Goal: Feedback & Contribution: Submit feedback/report problem

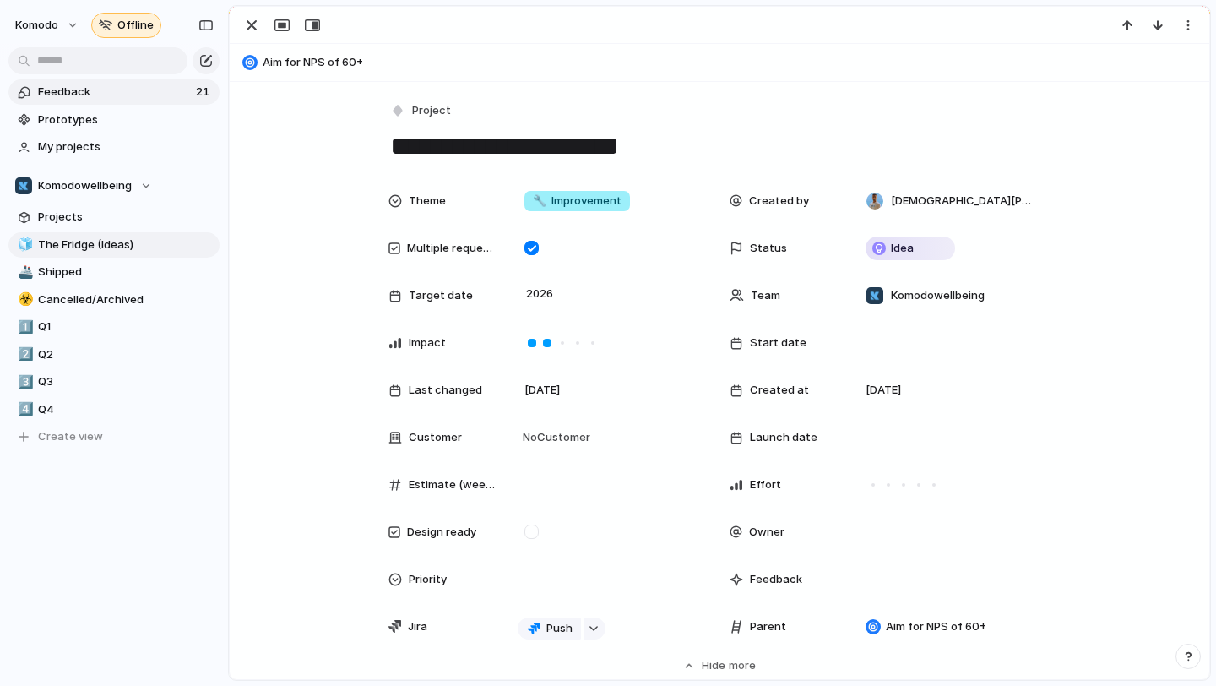
click at [167, 101] on link "Feedback 21" at bounding box center [113, 91] width 211 height 25
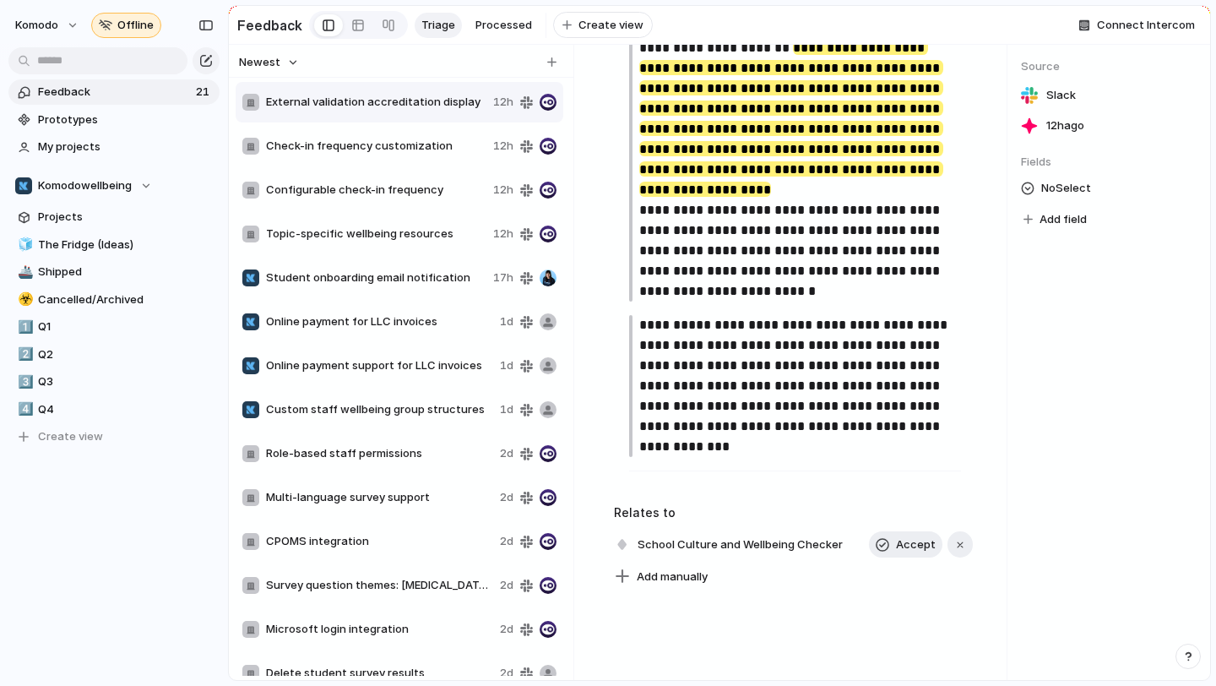
scroll to position [1150, 0]
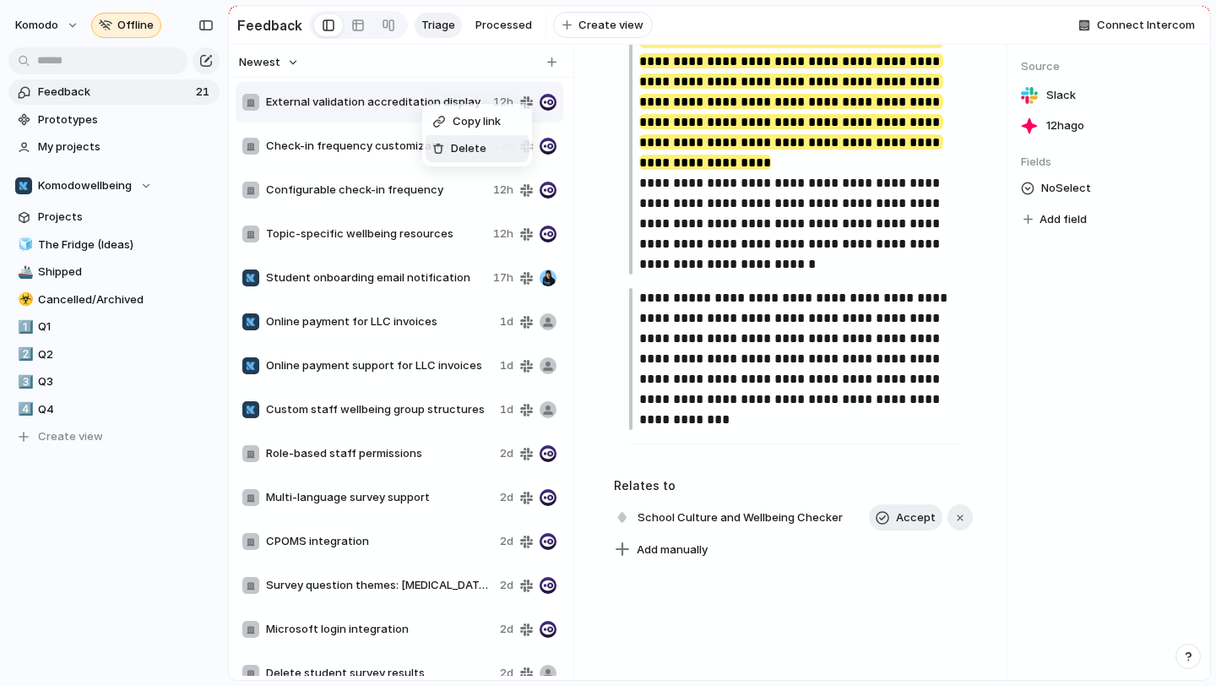
click at [452, 150] on span "Delete" at bounding box center [468, 148] width 35 height 17
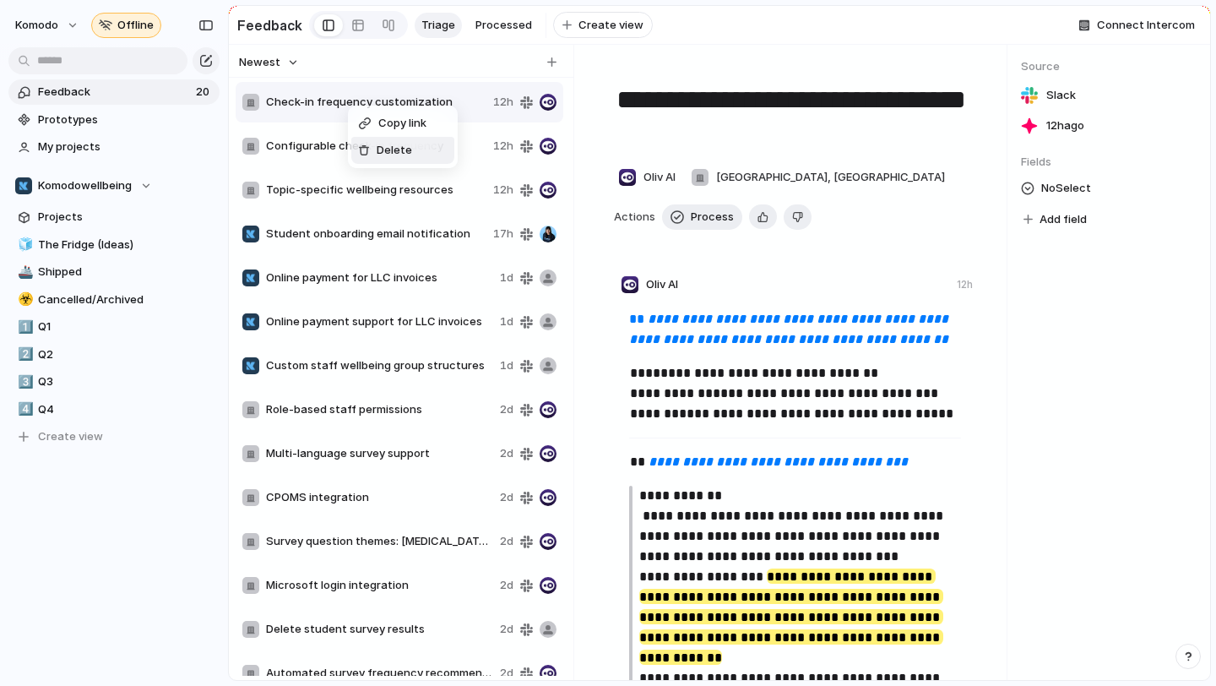
click at [362, 148] on div at bounding box center [364, 150] width 12 height 12
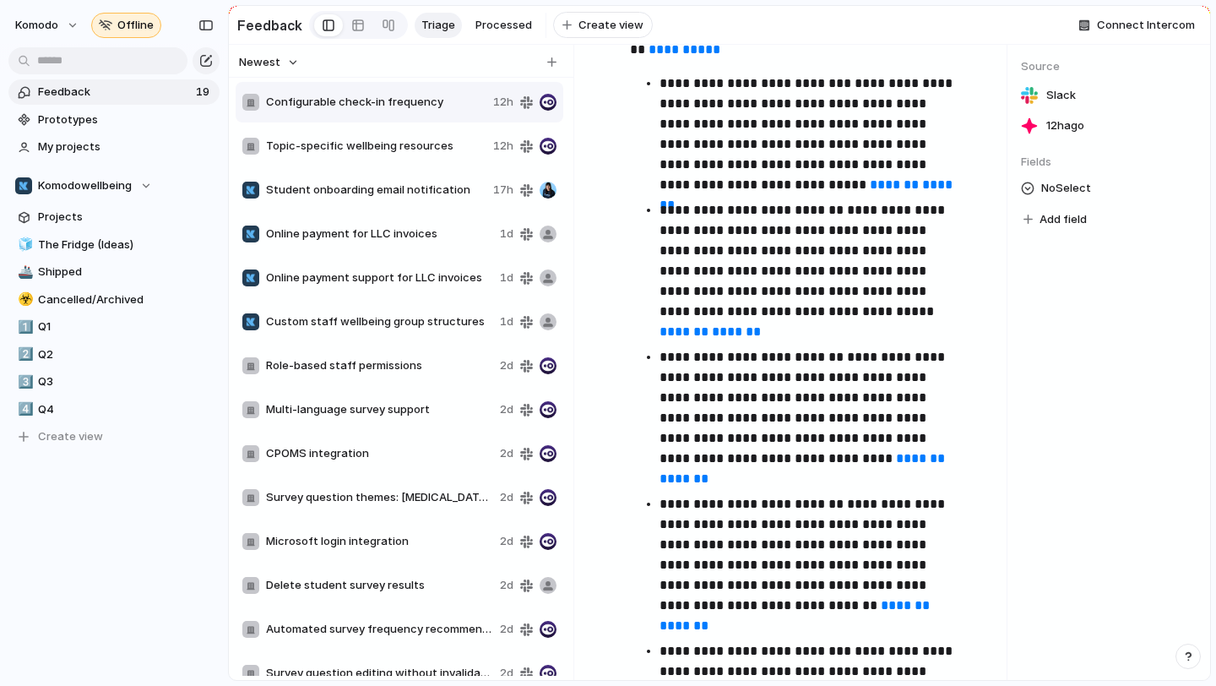
scroll to position [353, 0]
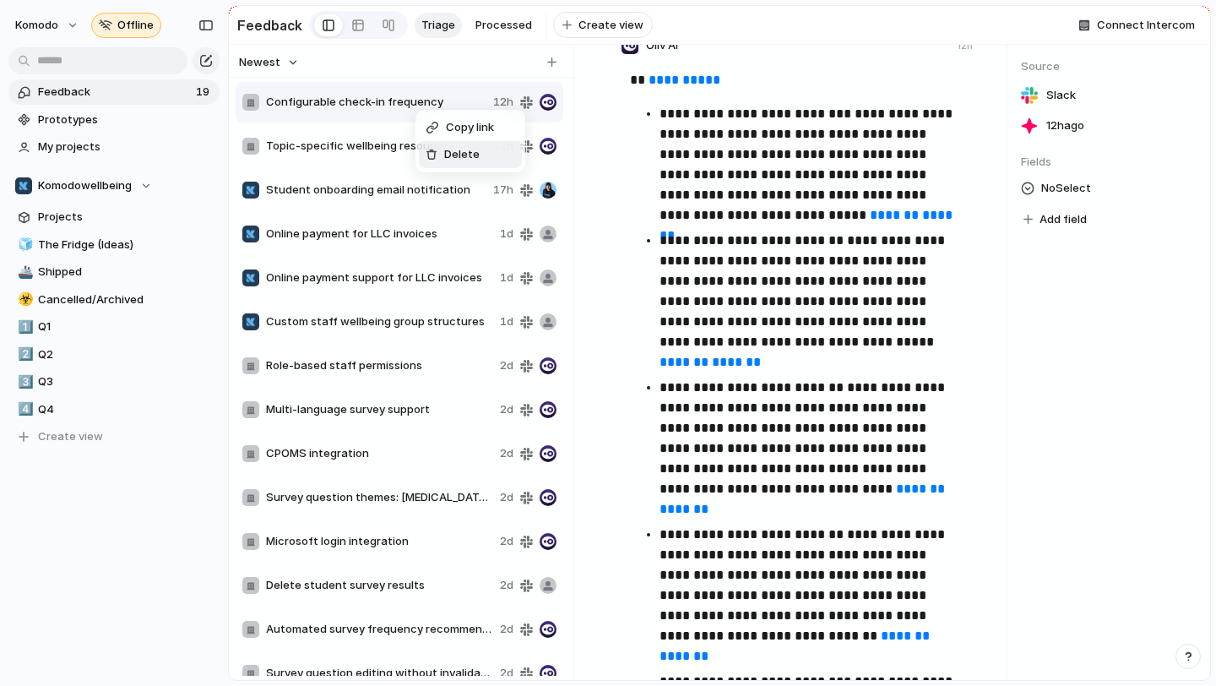
click at [441, 160] on div "Delete" at bounding box center [453, 154] width 54 height 17
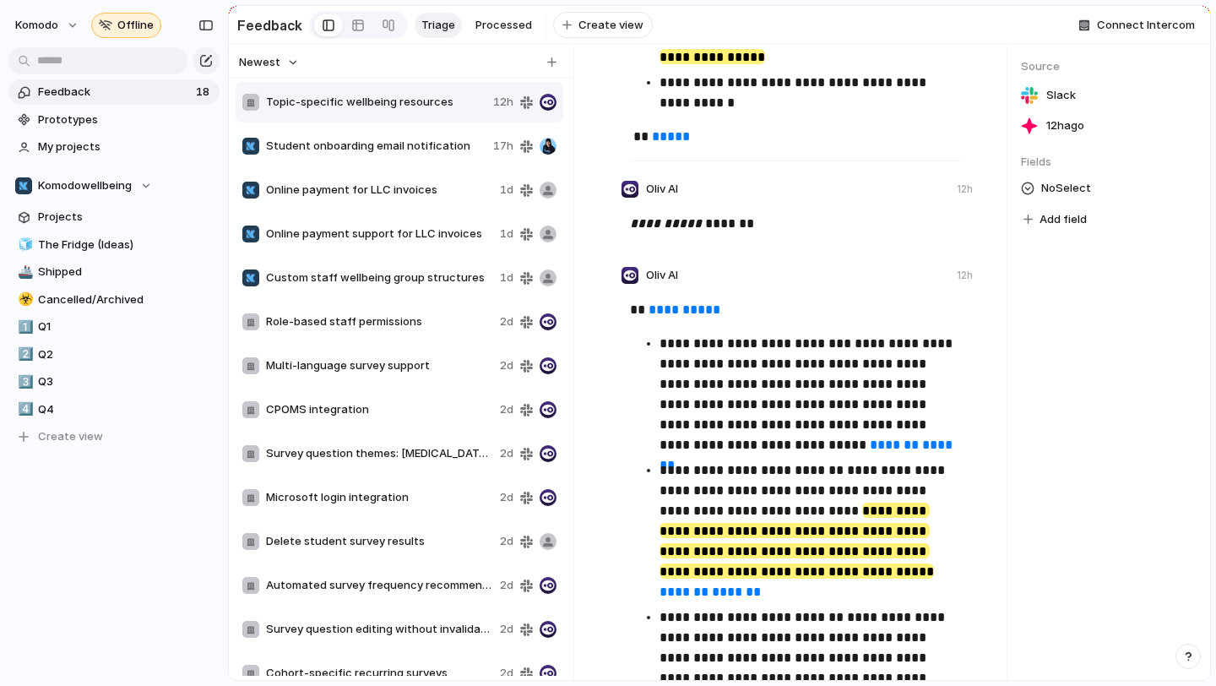
scroll to position [676, 0]
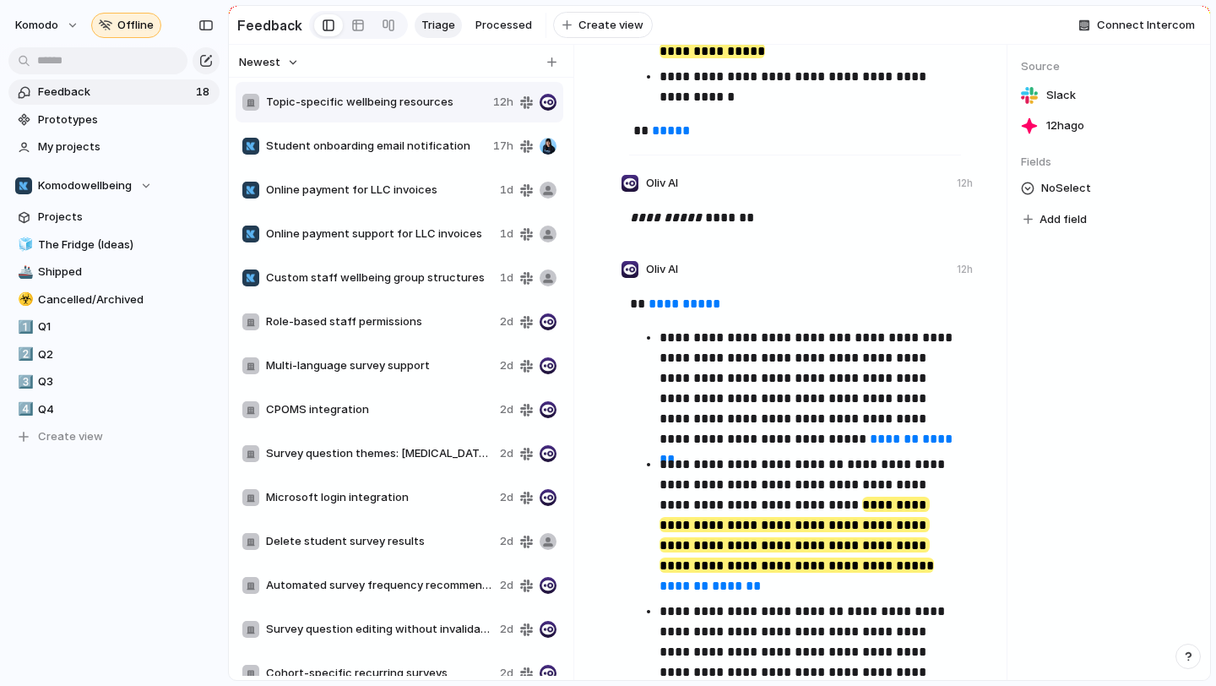
click at [421, 158] on div "Student onboarding email notification 17h" at bounding box center [400, 146] width 328 height 41
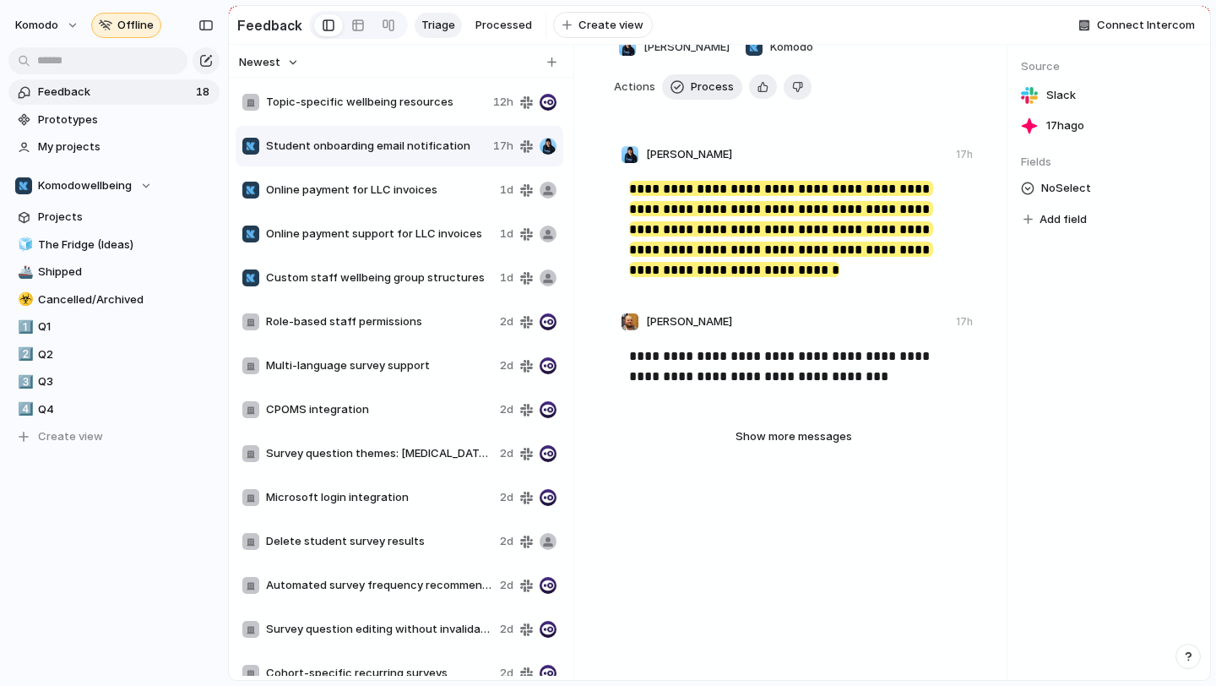
type textarea "**********"
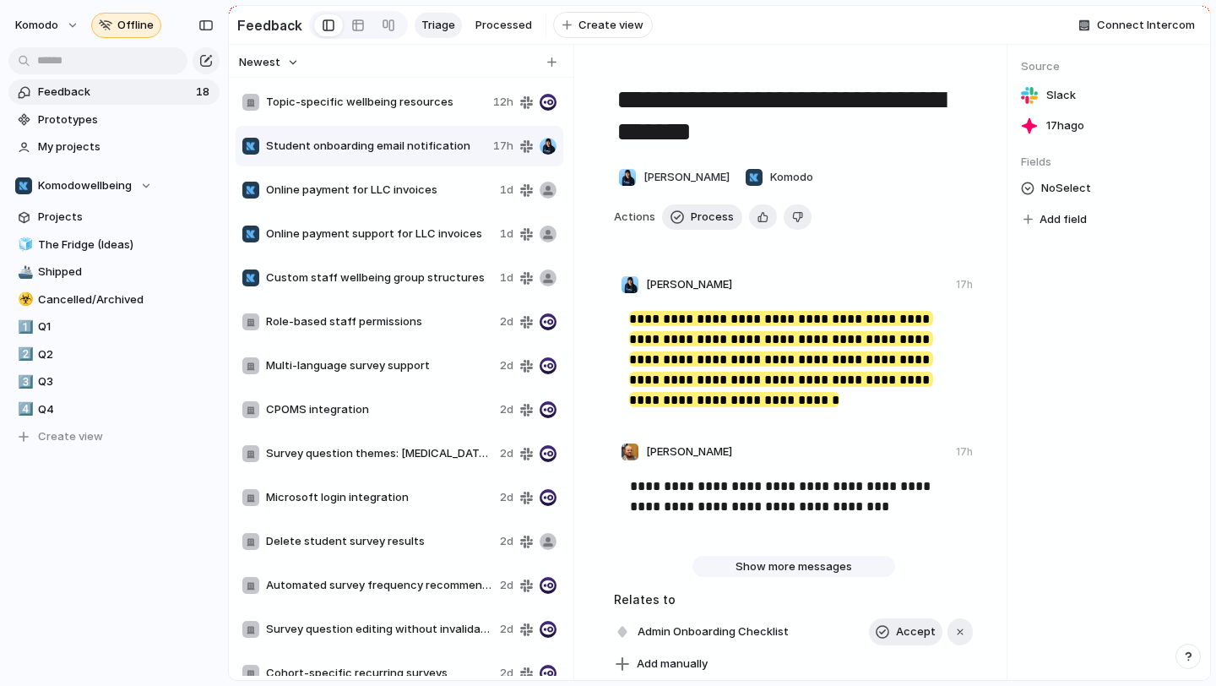
click at [761, 566] on span "Show more messages" at bounding box center [794, 566] width 117 height 17
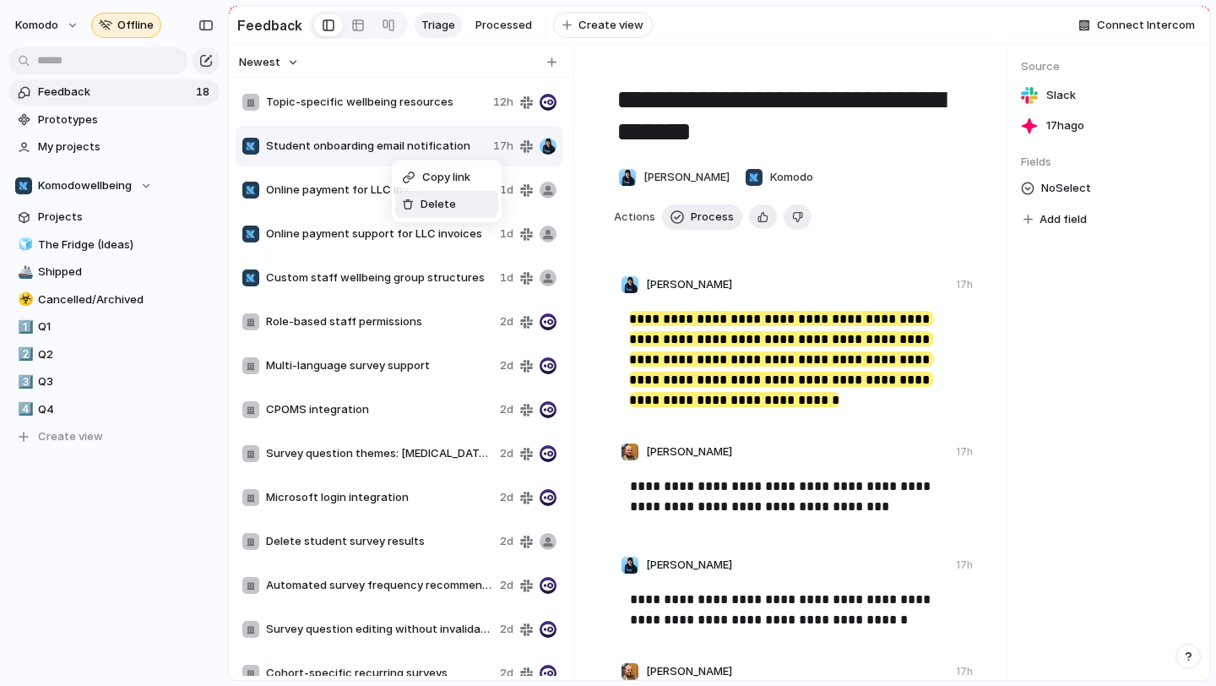
click at [428, 204] on span "Delete" at bounding box center [438, 204] width 35 height 17
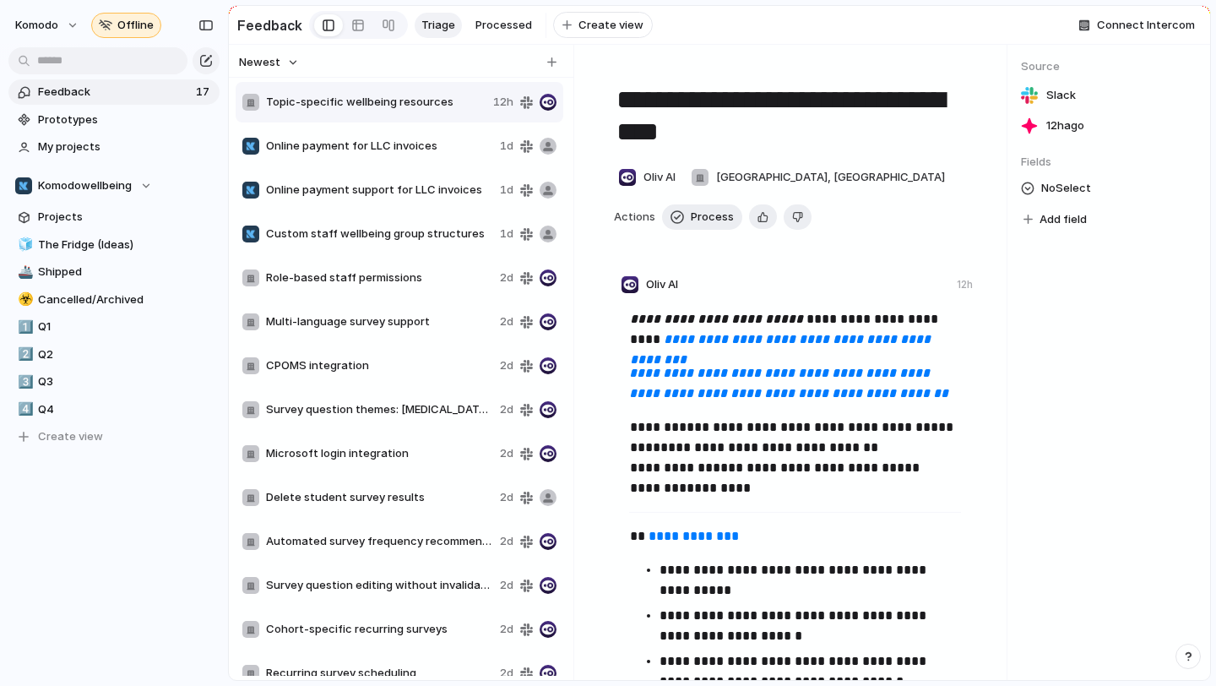
click at [391, 136] on div "Online payment for LLC invoices 1d" at bounding box center [400, 146] width 328 height 41
type textarea "**********"
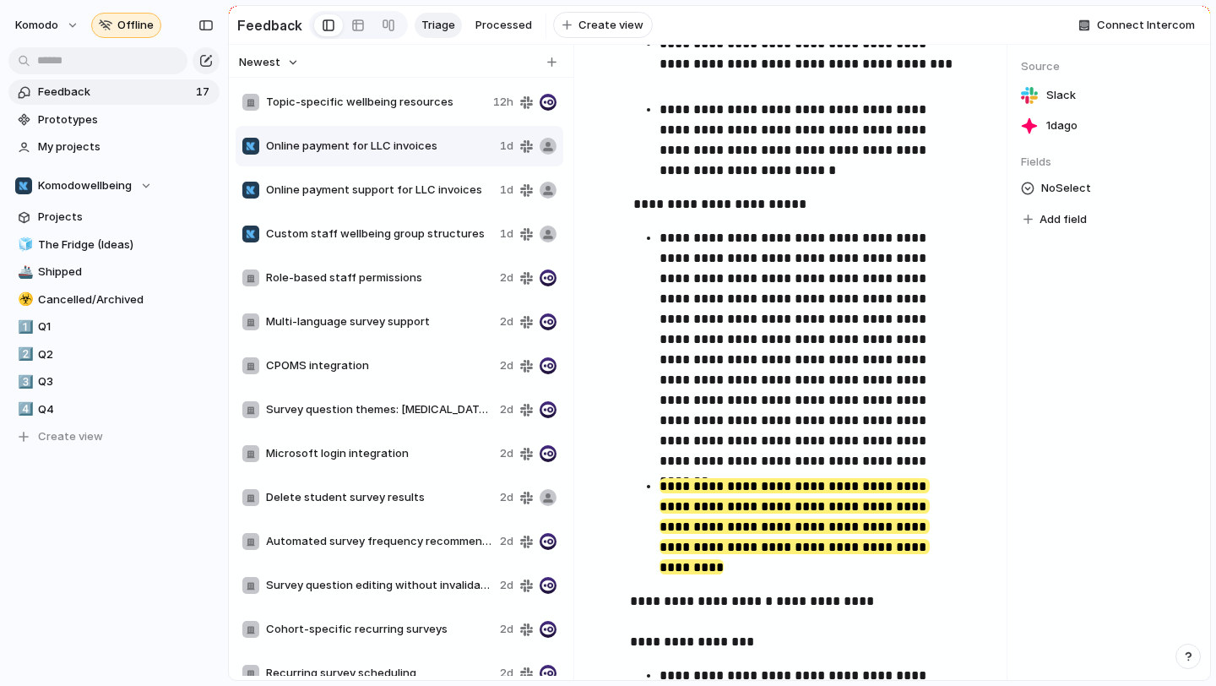
scroll to position [356, 0]
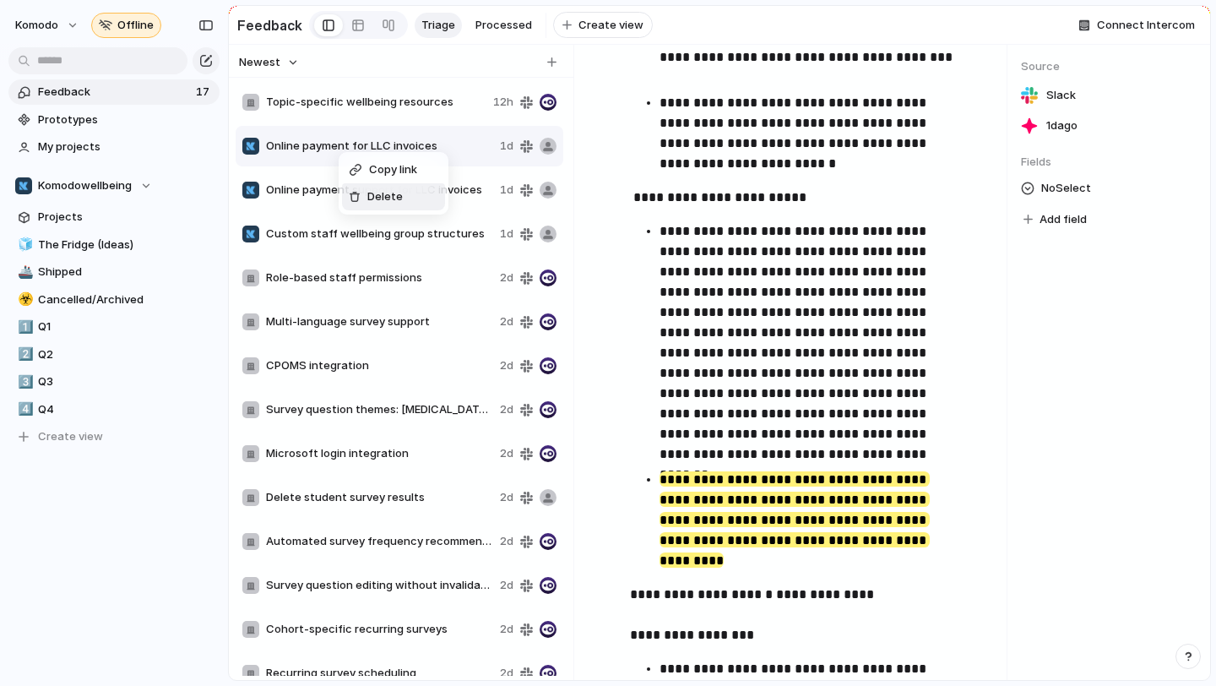
click at [379, 203] on span "Delete" at bounding box center [384, 196] width 35 height 17
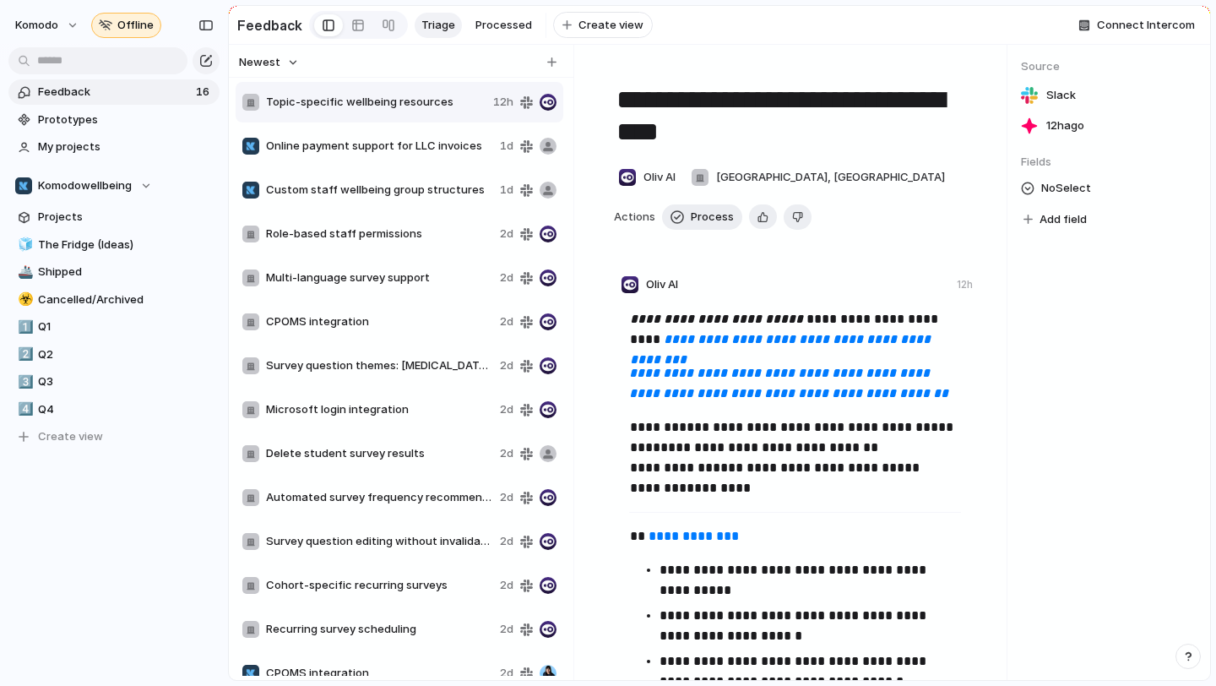
click at [381, 151] on span "Online payment support for LLC invoices" at bounding box center [379, 146] width 227 height 17
type textarea "**********"
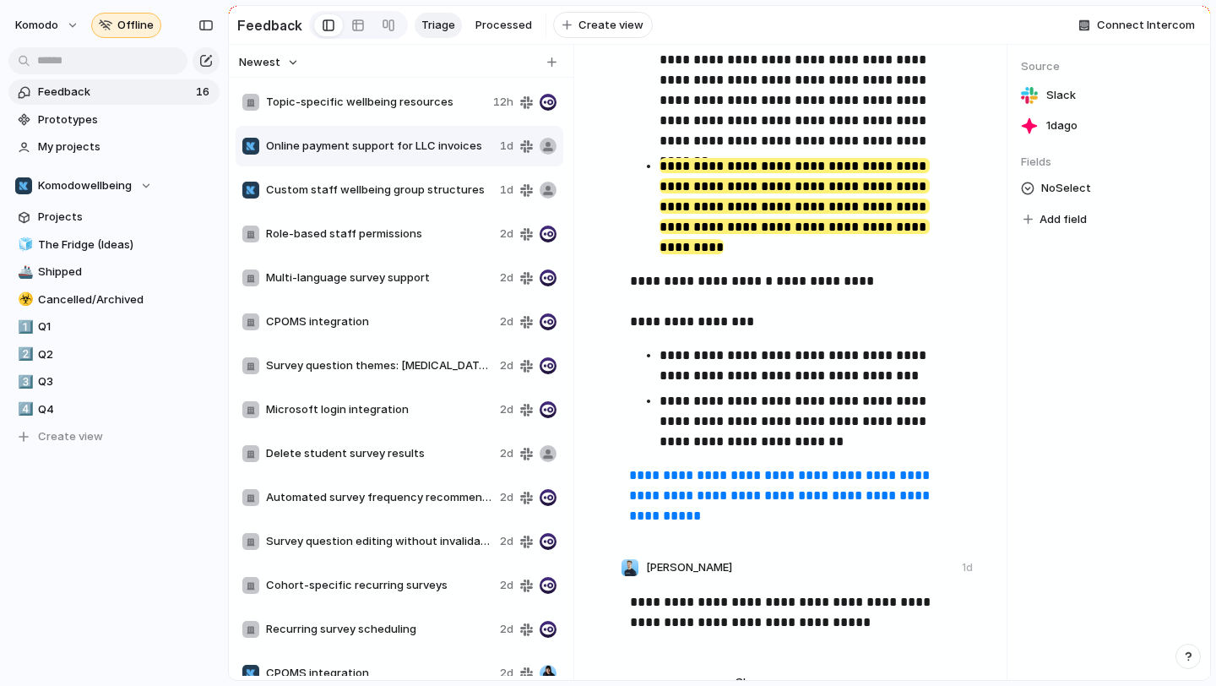
scroll to position [677, 0]
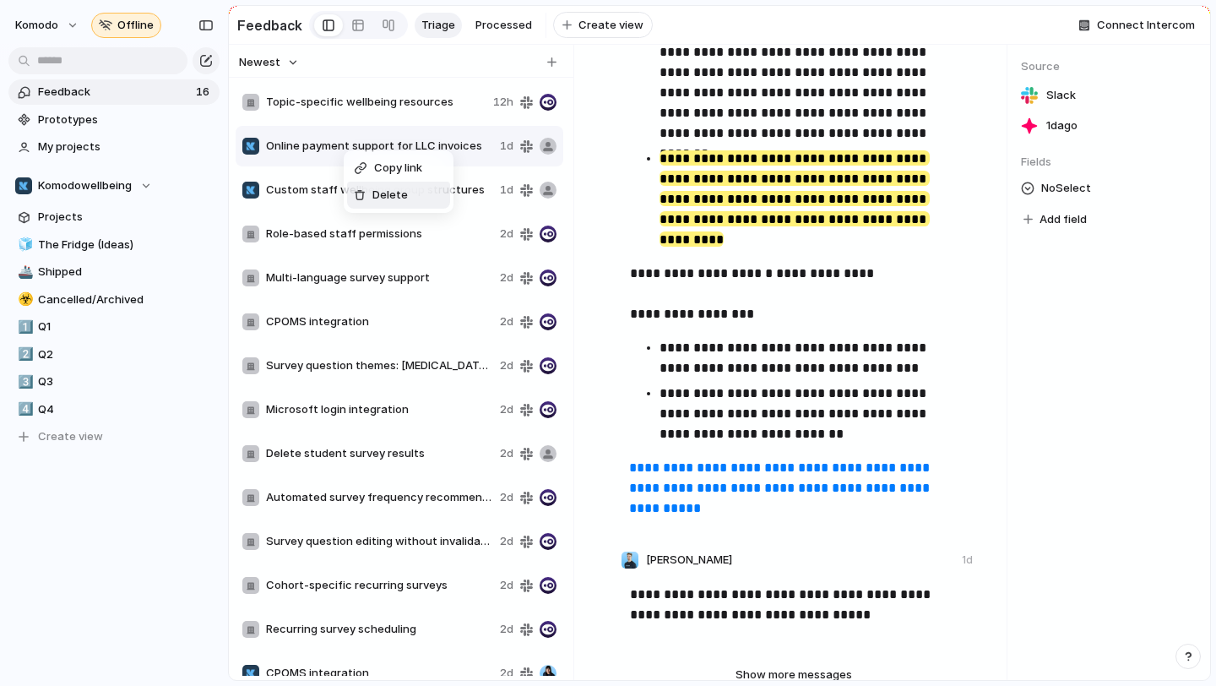
click at [377, 201] on span "Delete" at bounding box center [389, 195] width 35 height 17
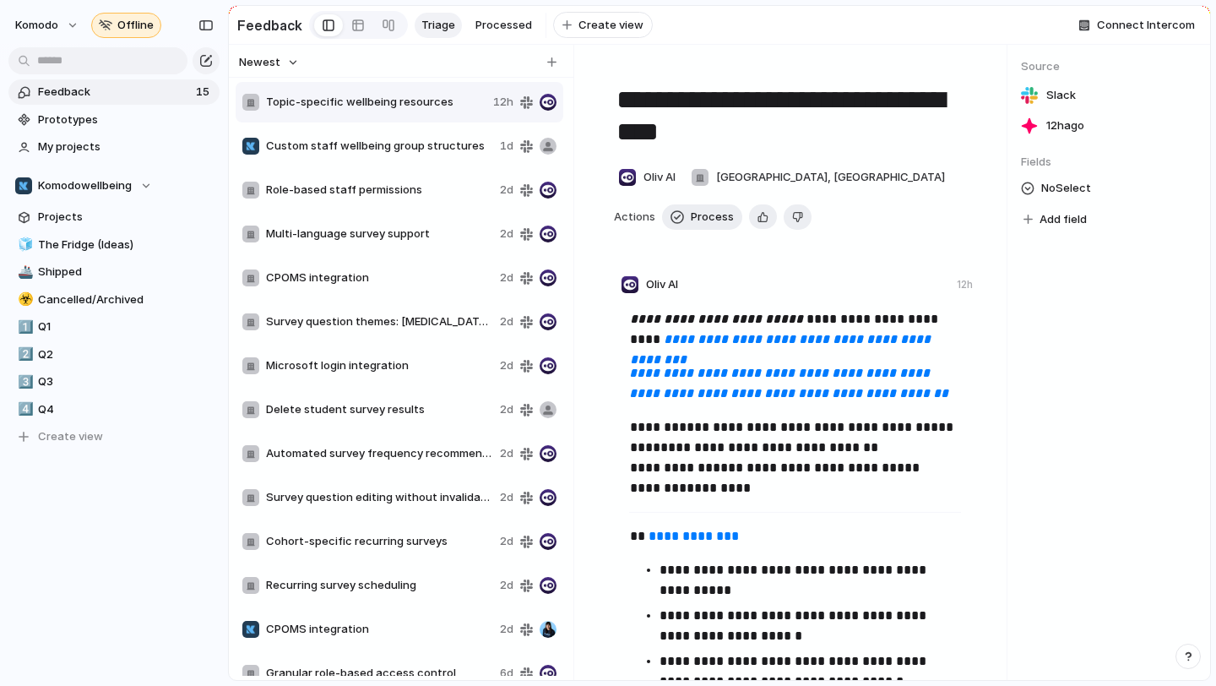
click at [377, 146] on span "Custom staff wellbeing group structures" at bounding box center [379, 146] width 227 height 17
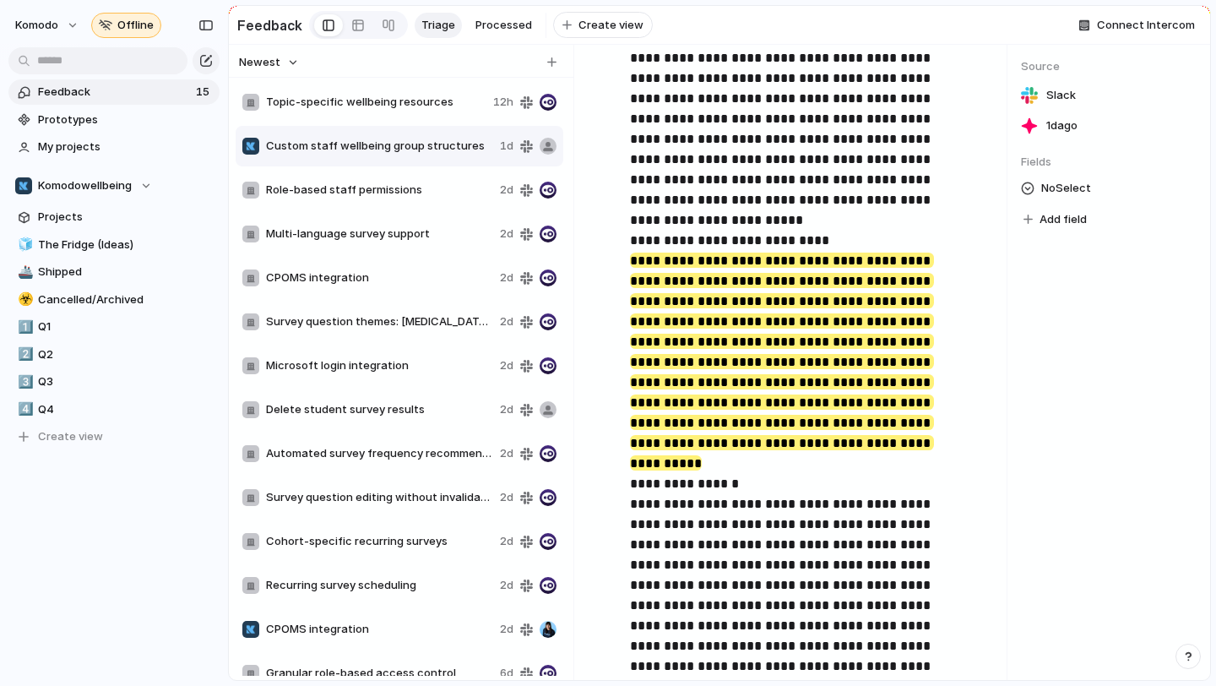
scroll to position [367, 0]
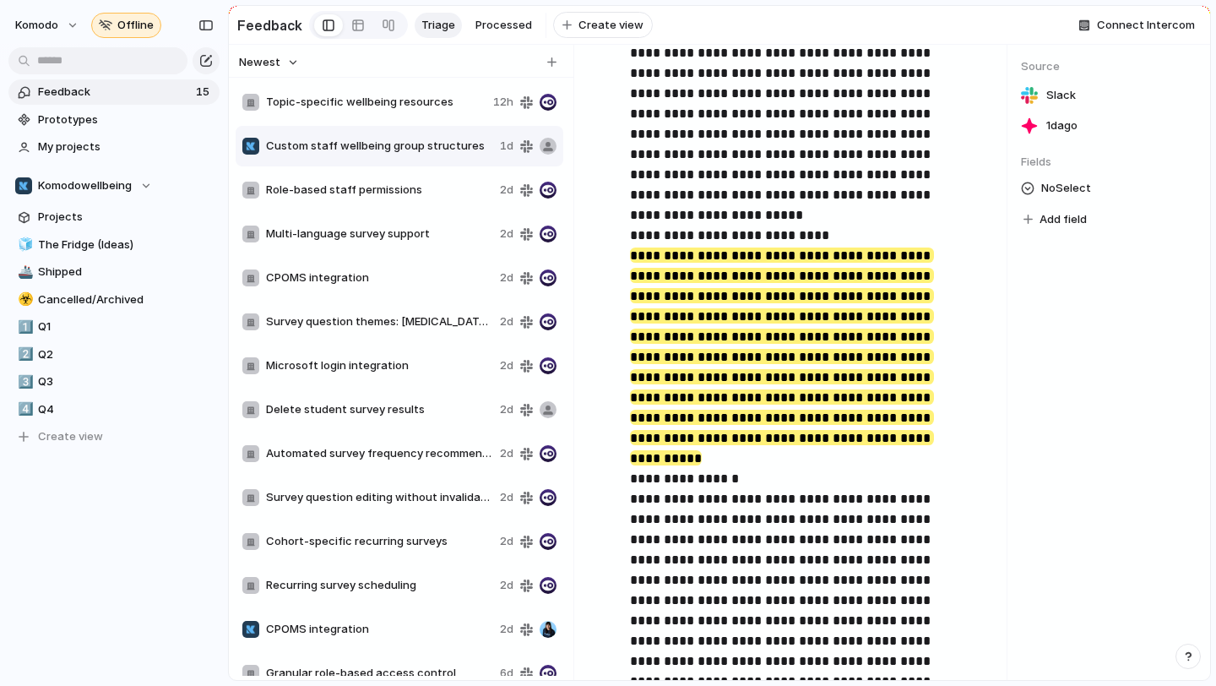
click at [396, 196] on span "Role-based staff permissions" at bounding box center [379, 190] width 227 height 17
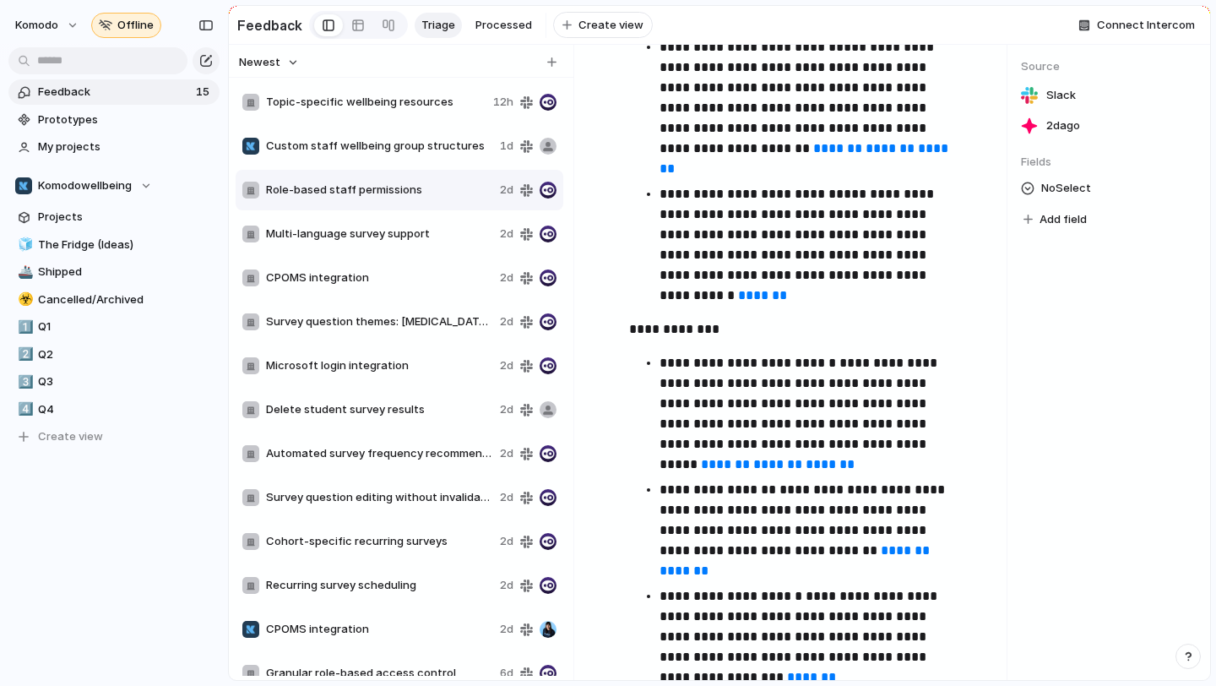
type textarea "**********"
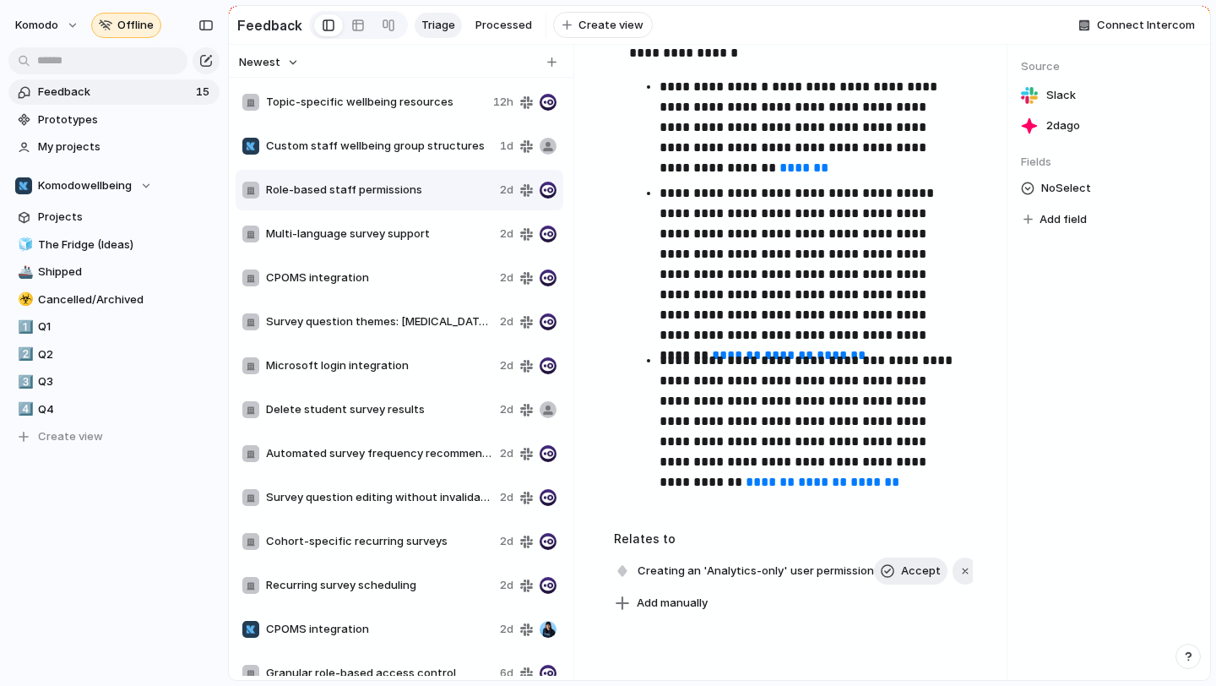
scroll to position [6343, 0]
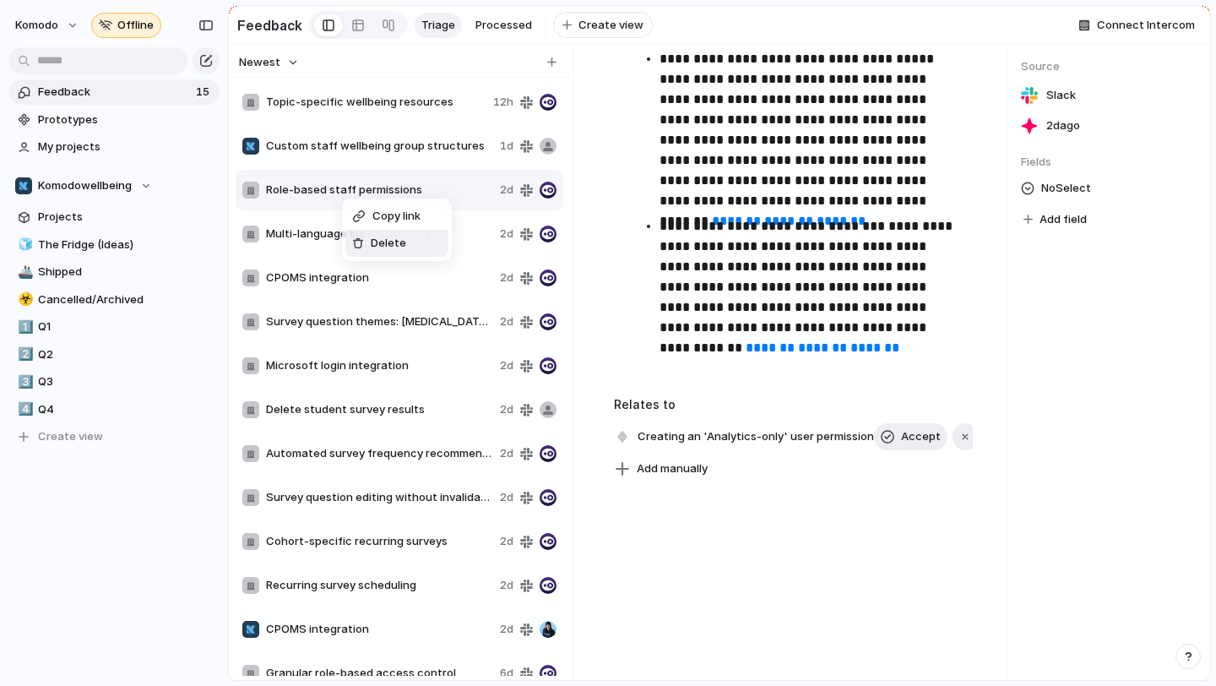
click at [375, 232] on li "Delete" at bounding box center [396, 243] width 103 height 27
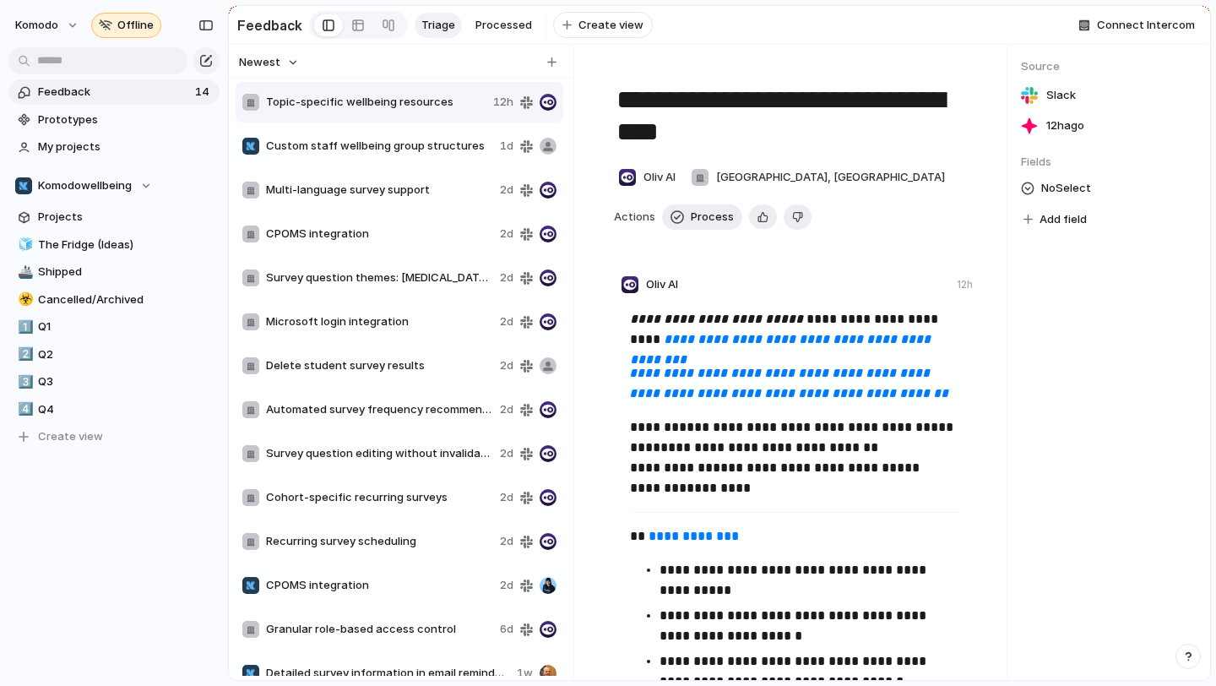
click at [372, 187] on span "Multi-language survey support" at bounding box center [379, 190] width 227 height 17
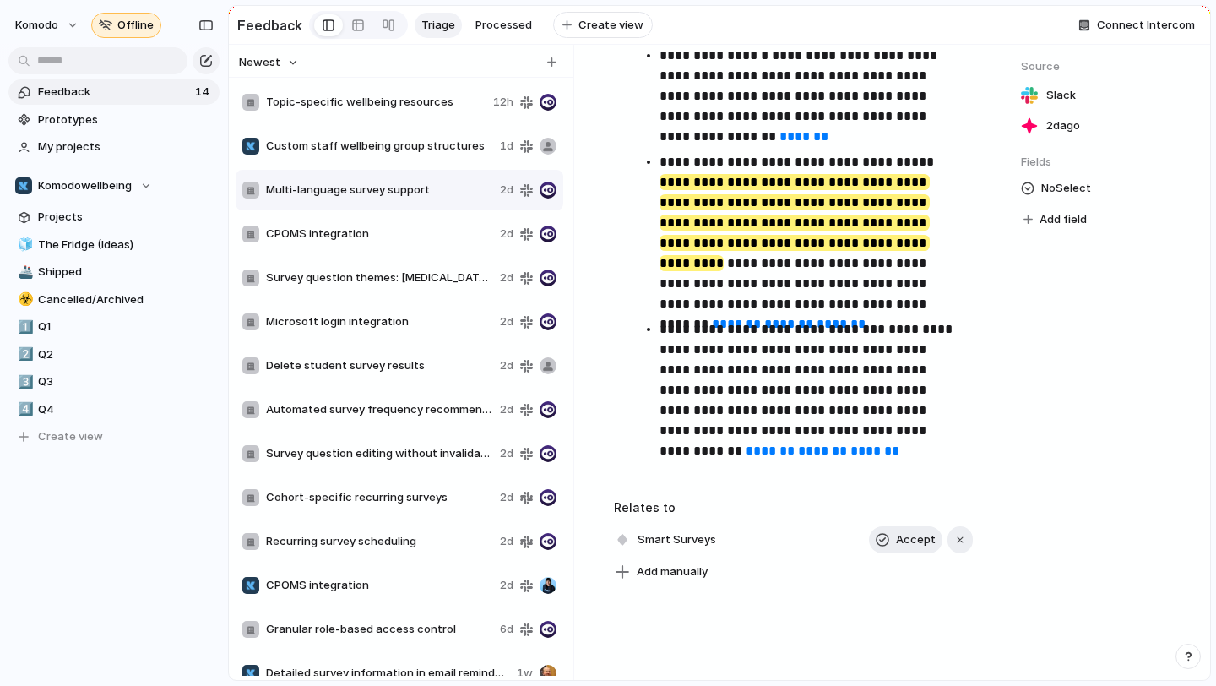
scroll to position [2192, 0]
click at [364, 229] on span "CPOMS integration" at bounding box center [379, 233] width 227 height 17
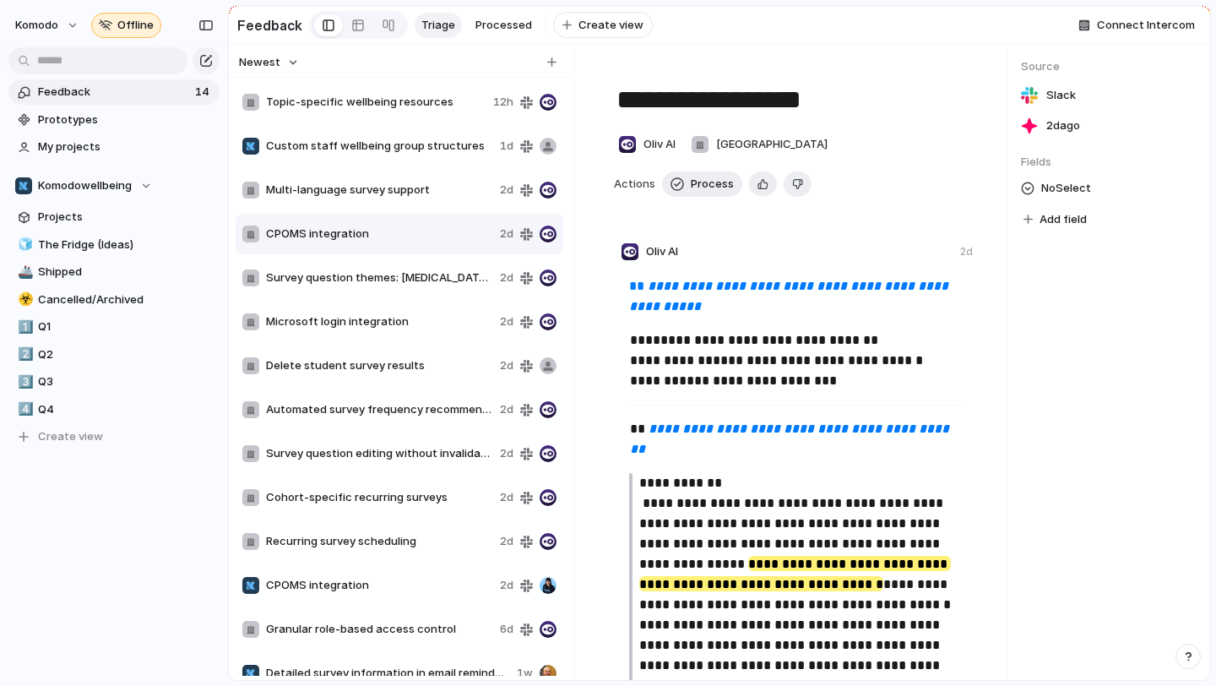
click at [378, 195] on span "Multi-language survey support" at bounding box center [379, 190] width 227 height 17
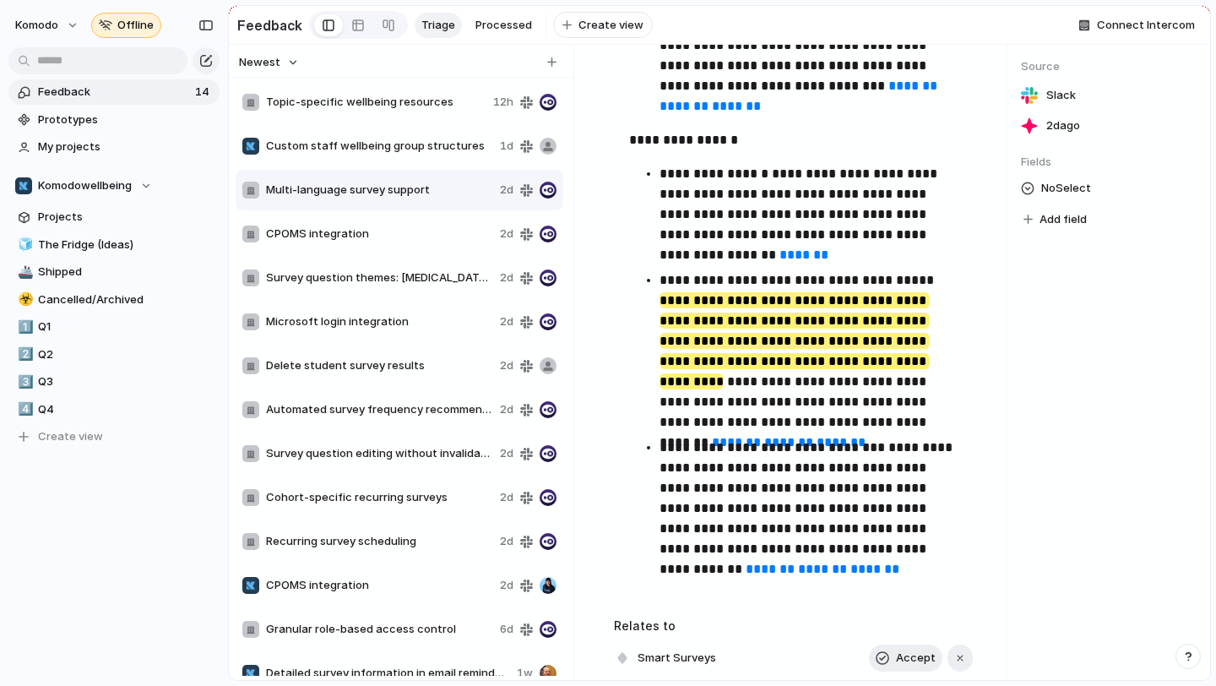
scroll to position [2074, 0]
click at [389, 242] on div "CPOMS integration" at bounding box center [367, 233] width 251 height 17
type textarea "**********"
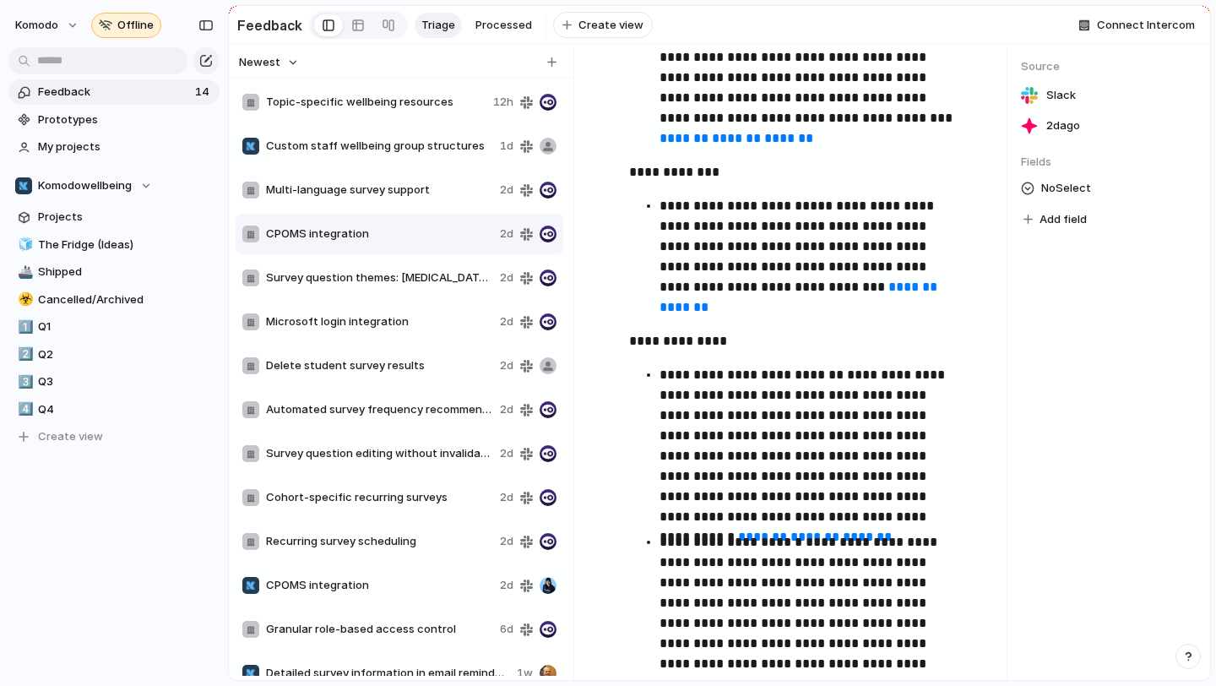
scroll to position [5163, 0]
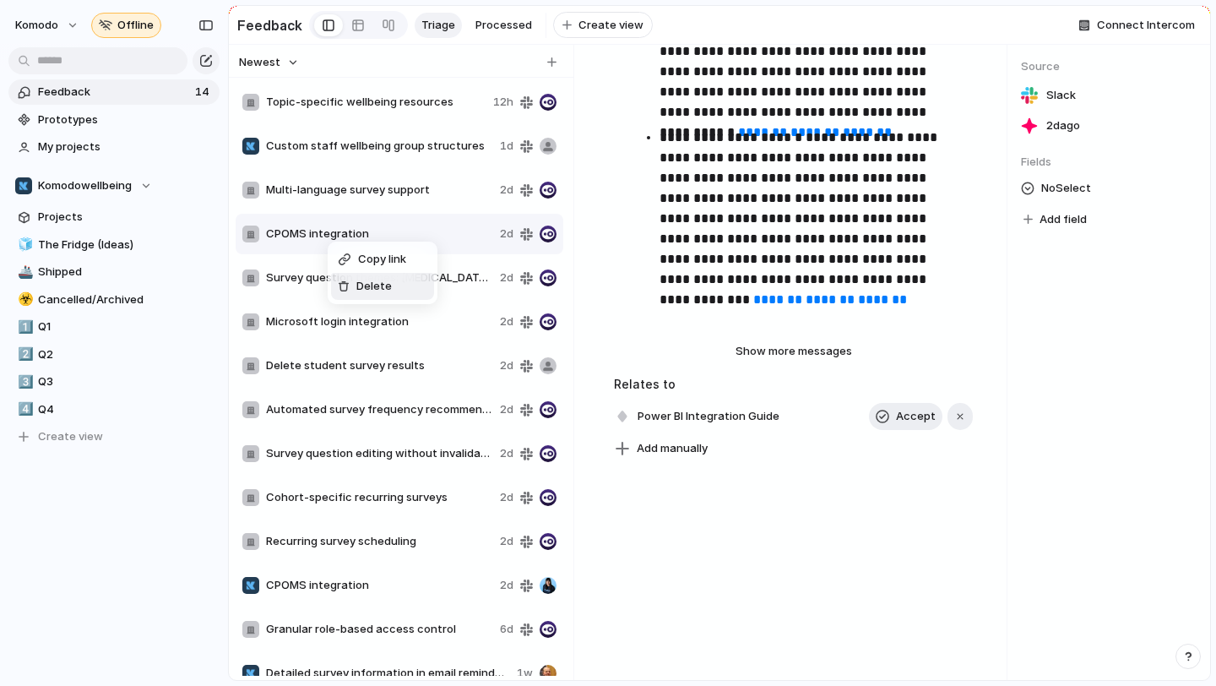
click at [363, 281] on span "Delete" at bounding box center [373, 286] width 35 height 17
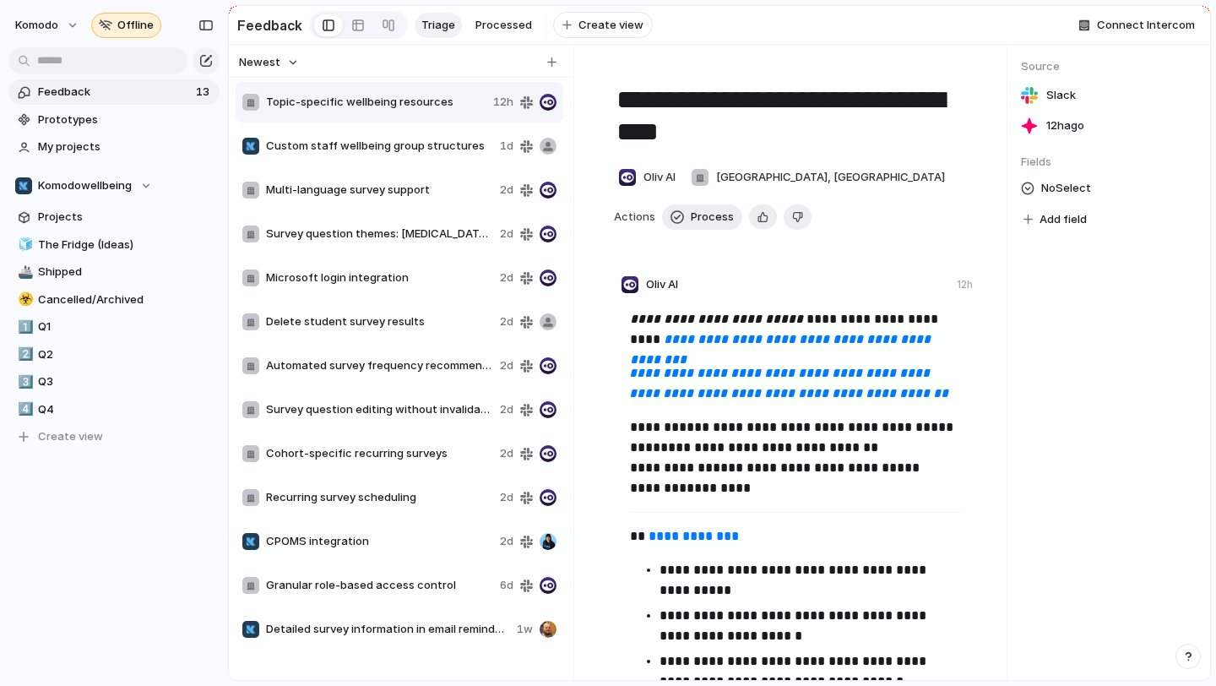
click at [375, 236] on span "Survey question themes: [MEDICAL_DATA], school trip, GCSE" at bounding box center [379, 233] width 227 height 17
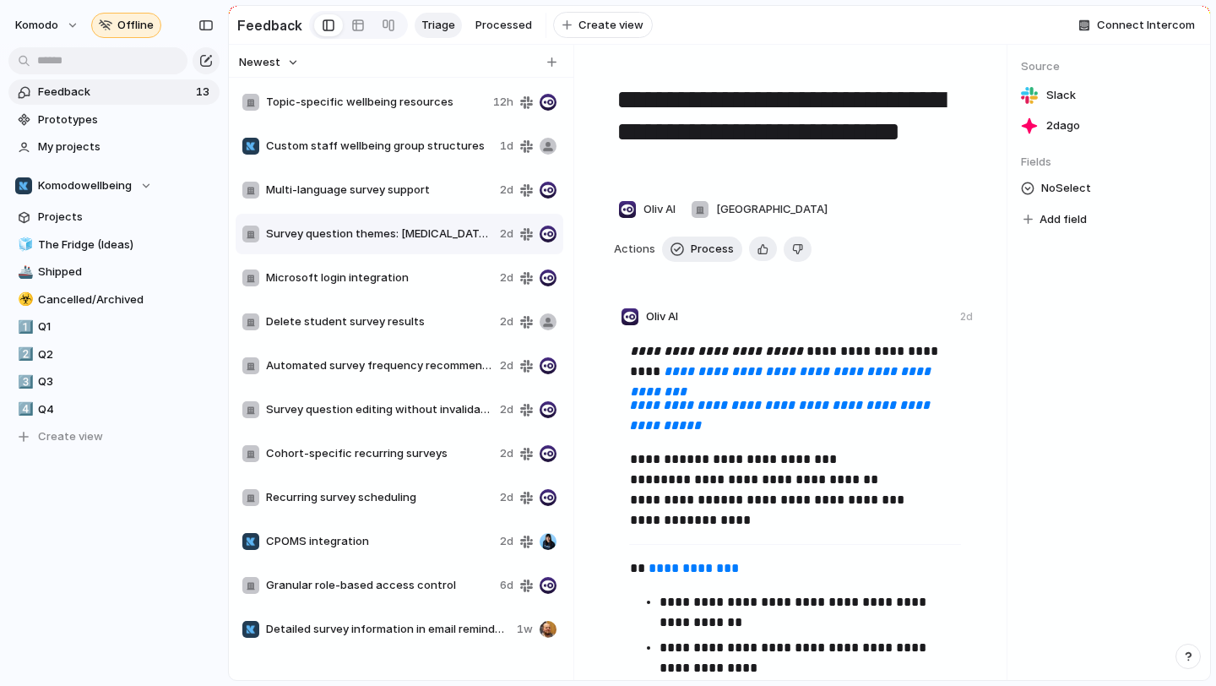
click at [391, 265] on div "Microsoft login integration 2d" at bounding box center [400, 278] width 328 height 41
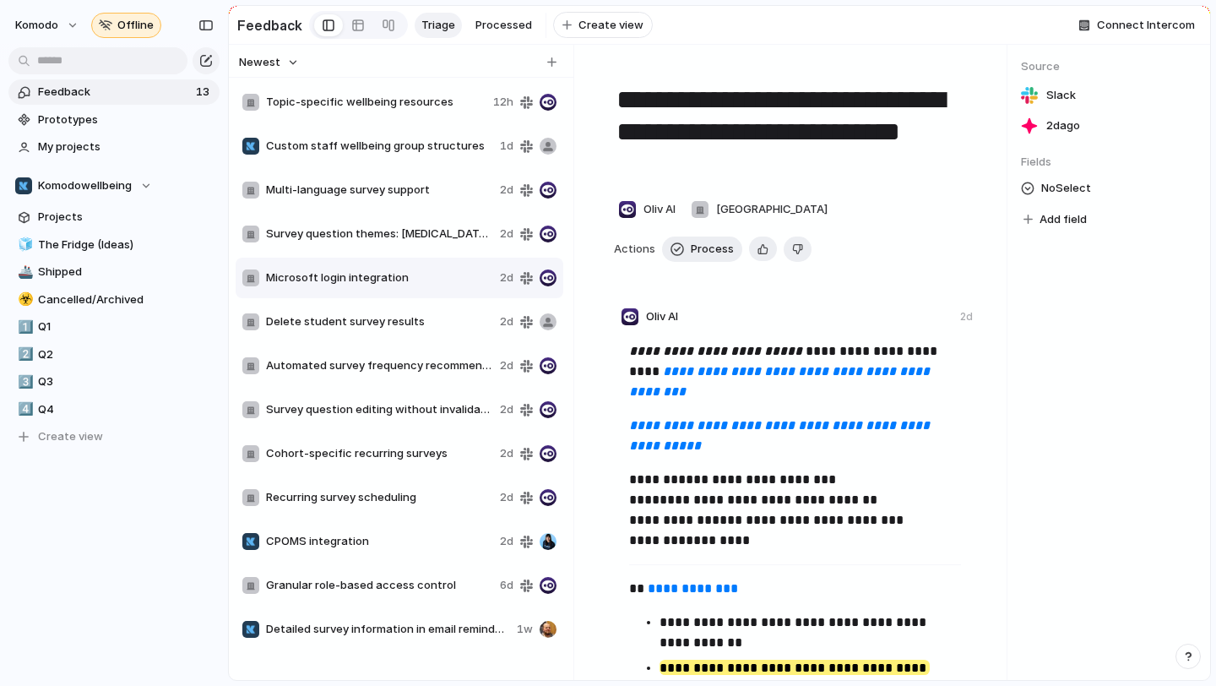
type textarea "**********"
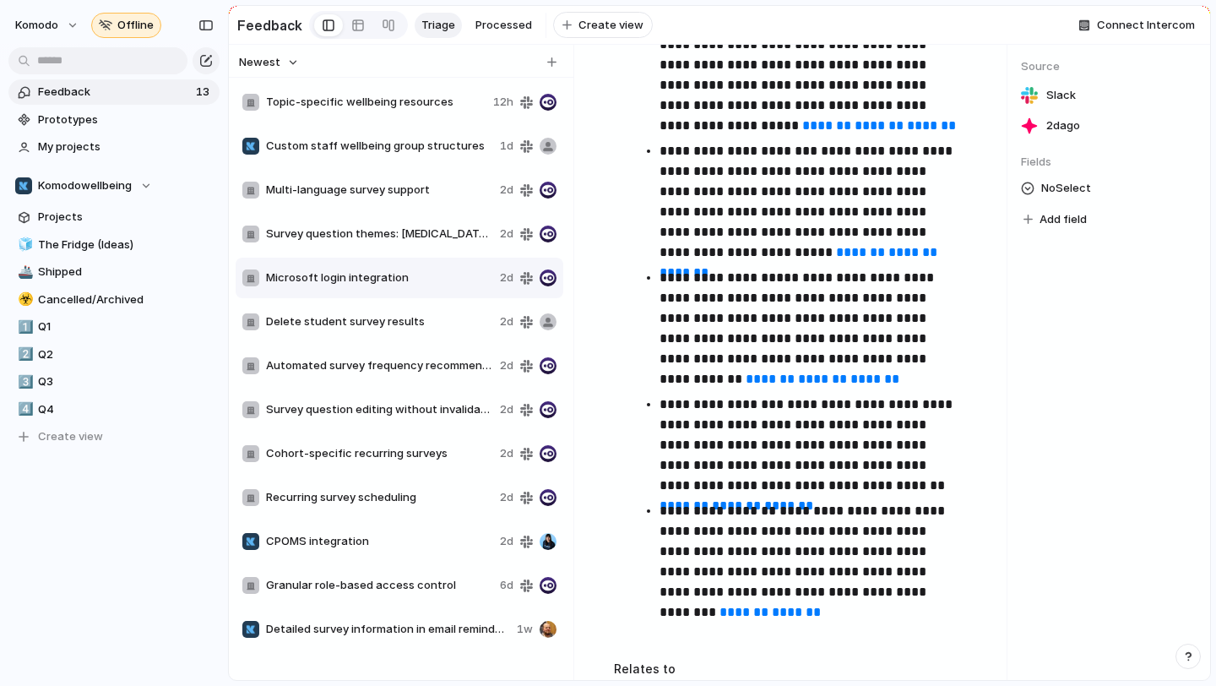
scroll to position [1474, 0]
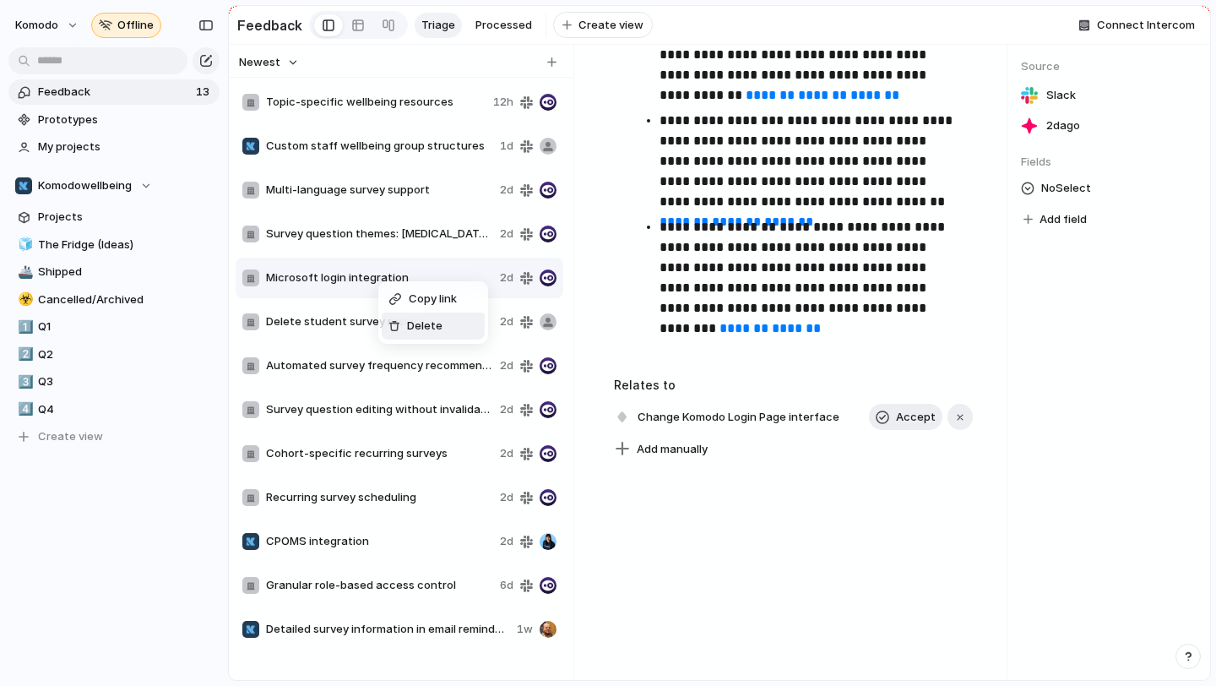
click at [432, 323] on span "Delete" at bounding box center [424, 326] width 35 height 17
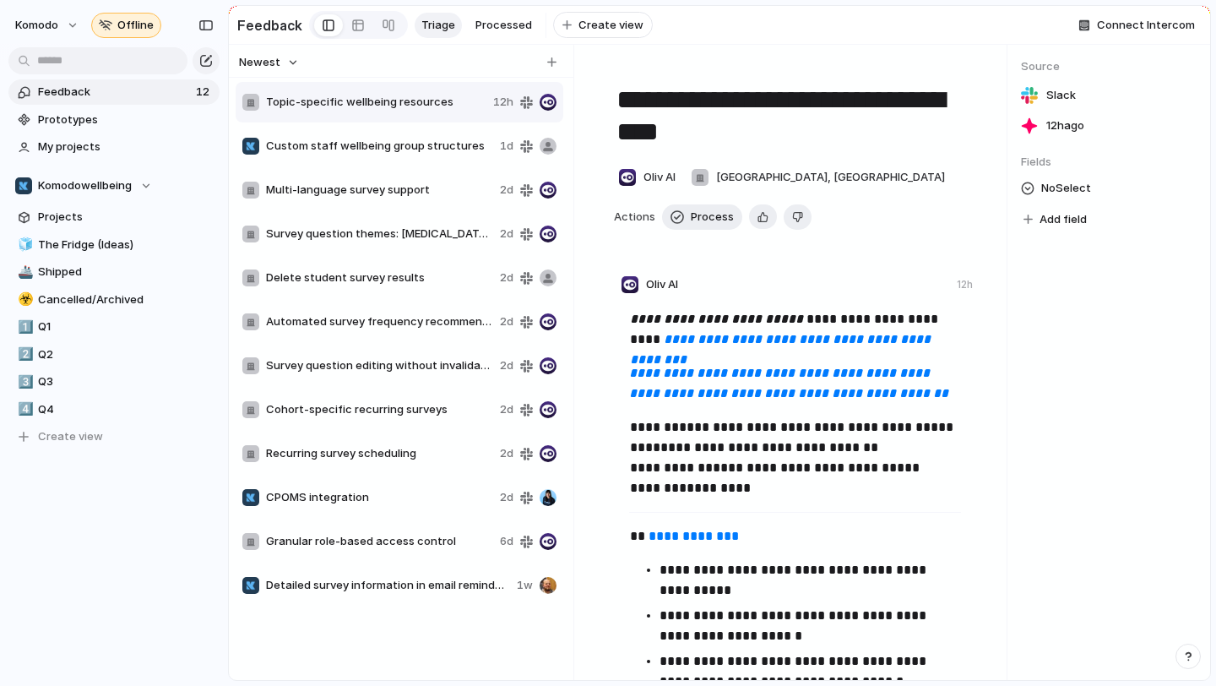
click at [387, 274] on span "Delete student survey results" at bounding box center [379, 277] width 227 height 17
type textarea "**********"
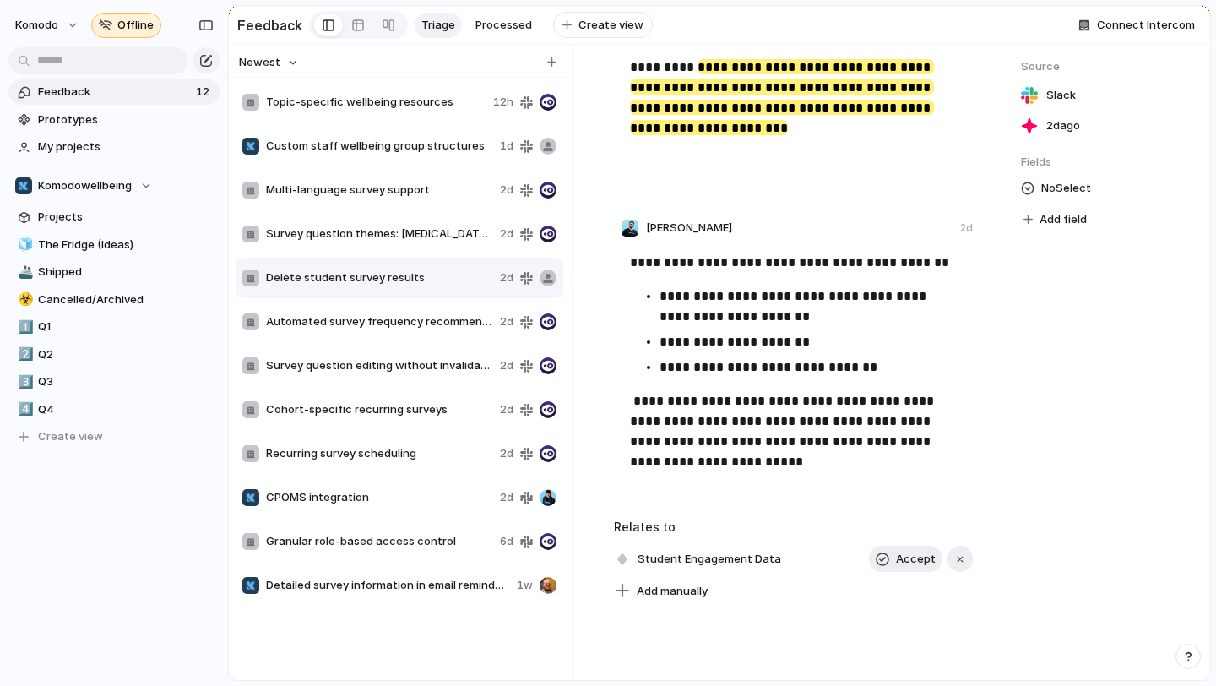
scroll to position [258, 0]
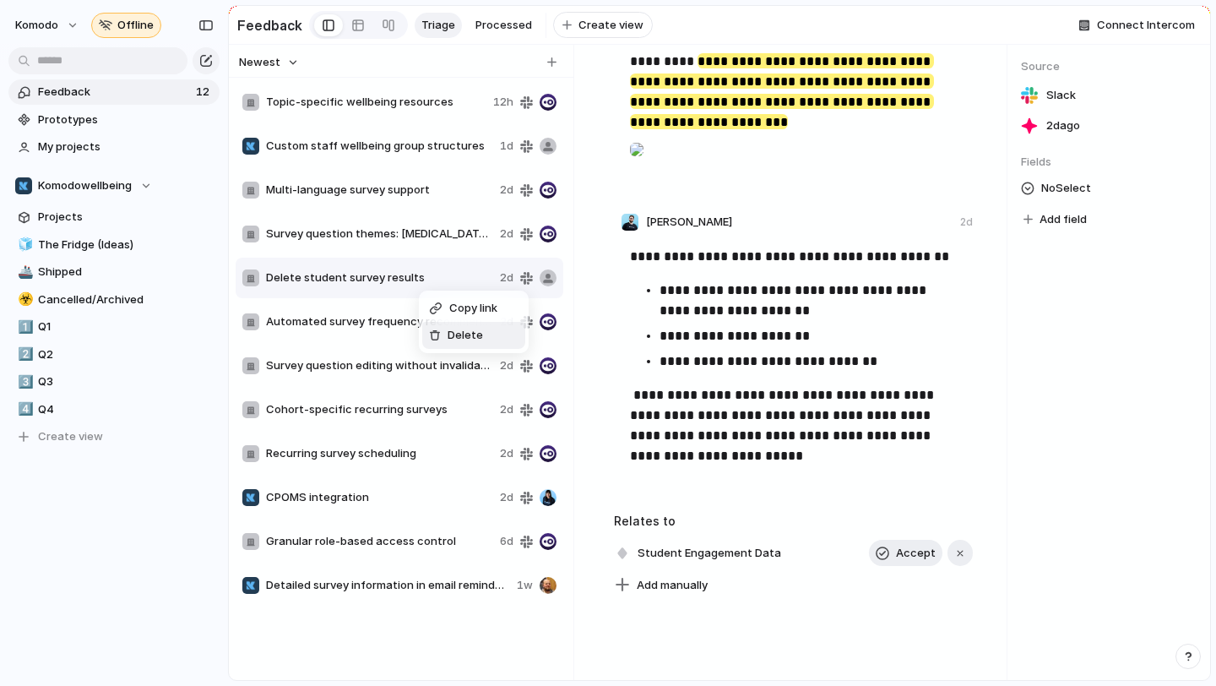
click at [445, 334] on div "Delete" at bounding box center [456, 335] width 54 height 17
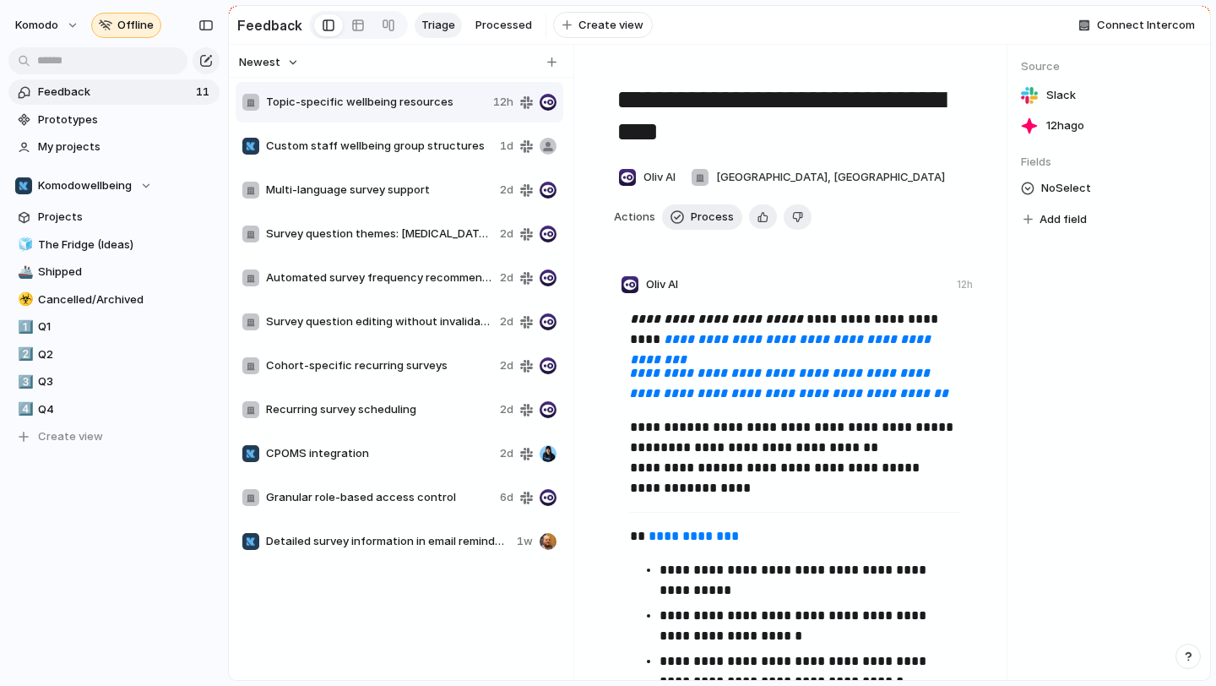
click at [395, 270] on span "Automated survey frequency recommendations" at bounding box center [379, 277] width 227 height 17
type textarea "**********"
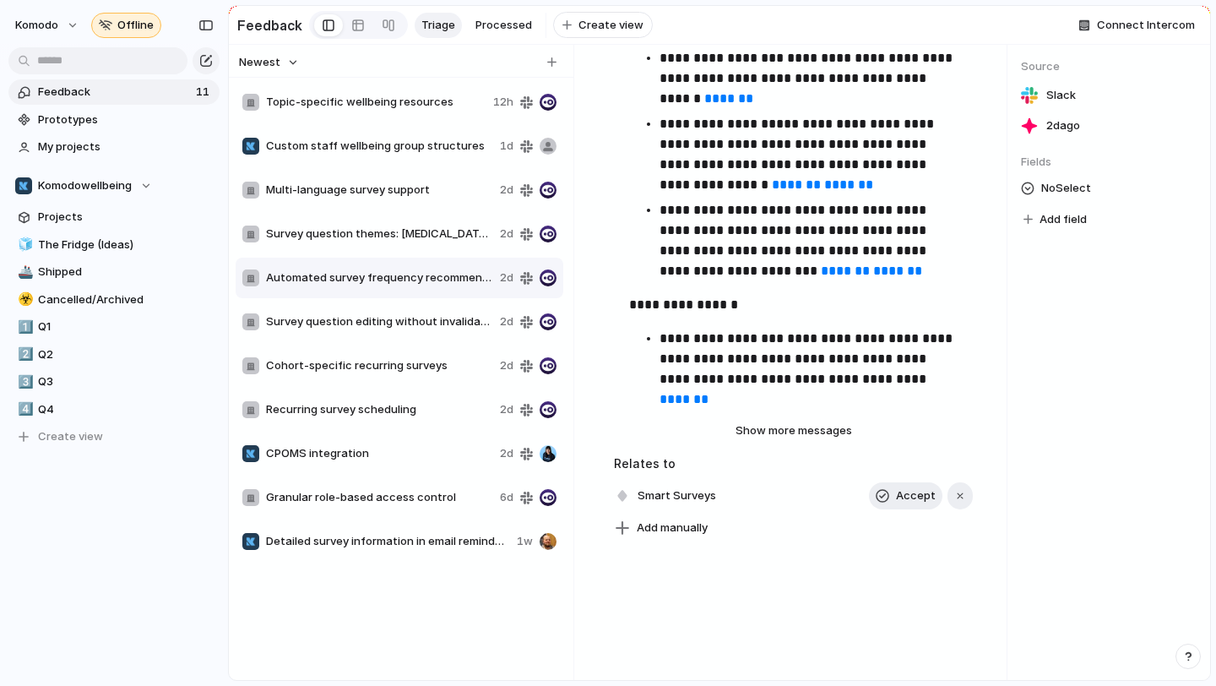
scroll to position [2989, 0]
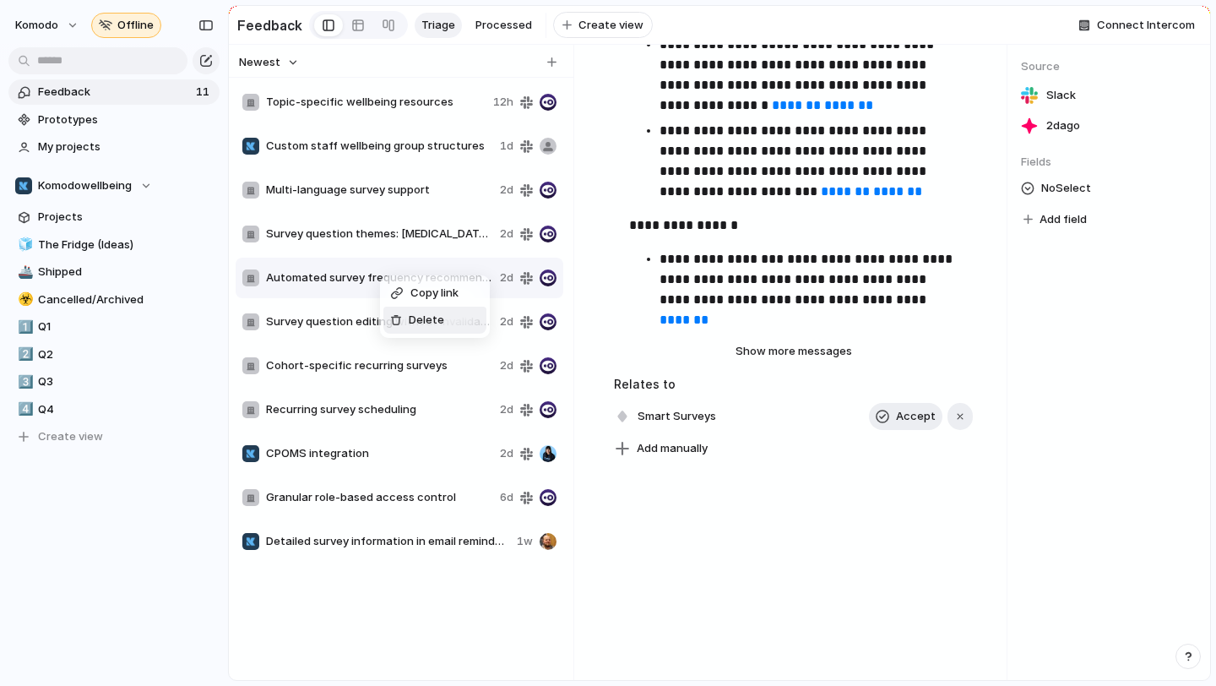
click at [408, 317] on div "Delete" at bounding box center [417, 320] width 54 height 17
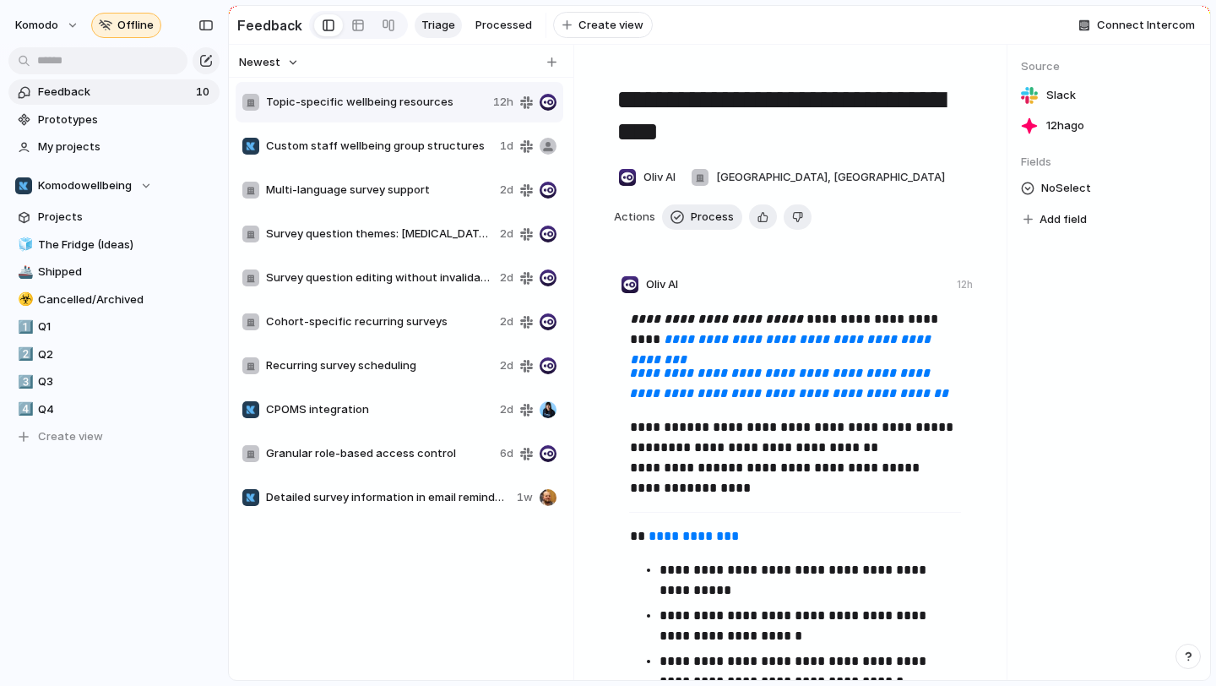
click at [383, 274] on span "Survey question editing without invalidating links" at bounding box center [379, 277] width 227 height 17
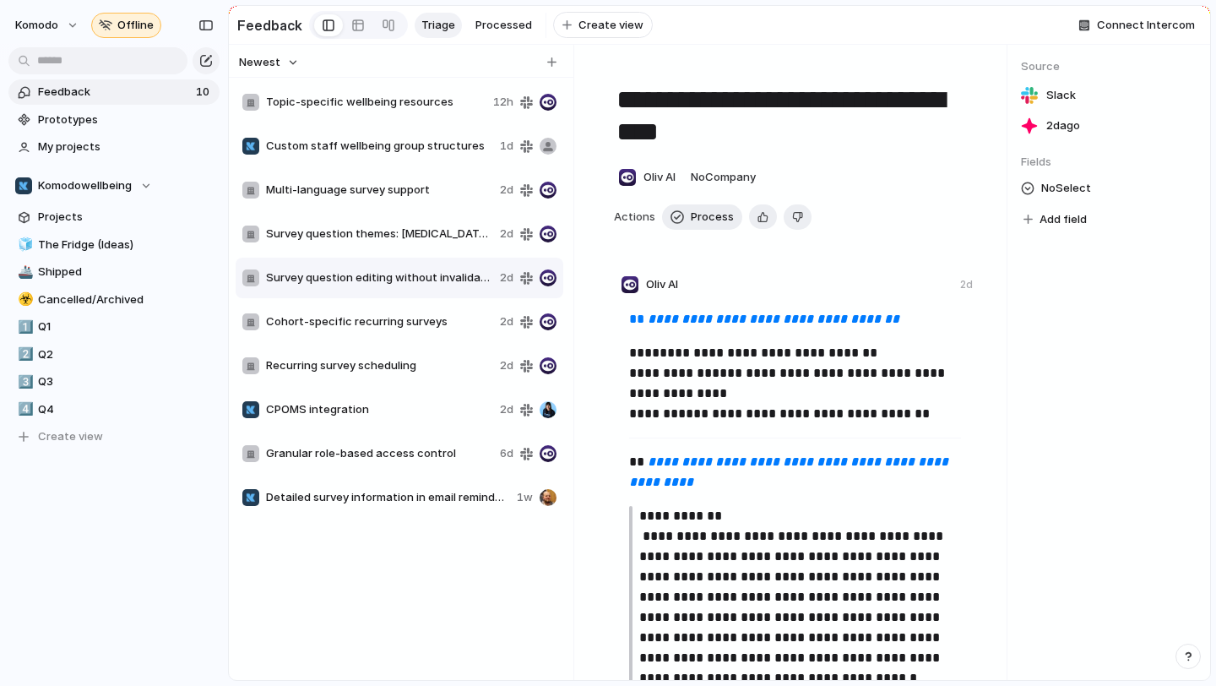
type textarea "**********"
click at [384, 325] on span "Delete" at bounding box center [389, 327] width 35 height 17
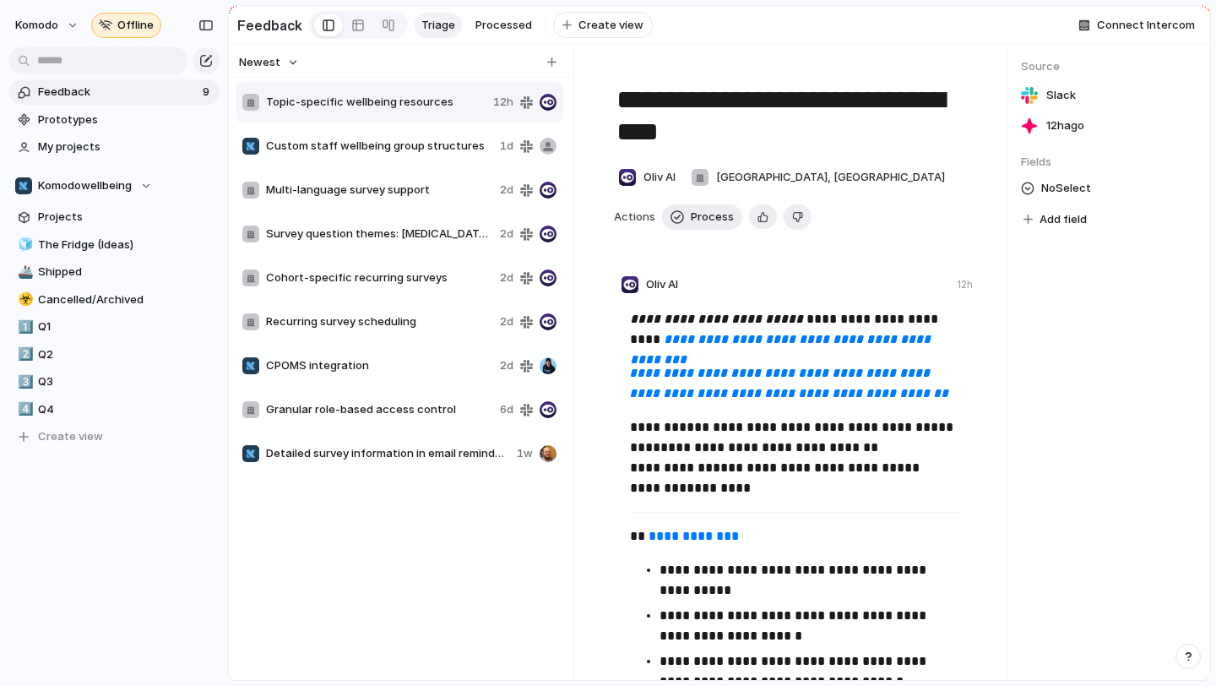
click at [384, 288] on div "Cohort-specific recurring surveys 2d" at bounding box center [400, 278] width 328 height 41
type textarea "**********"
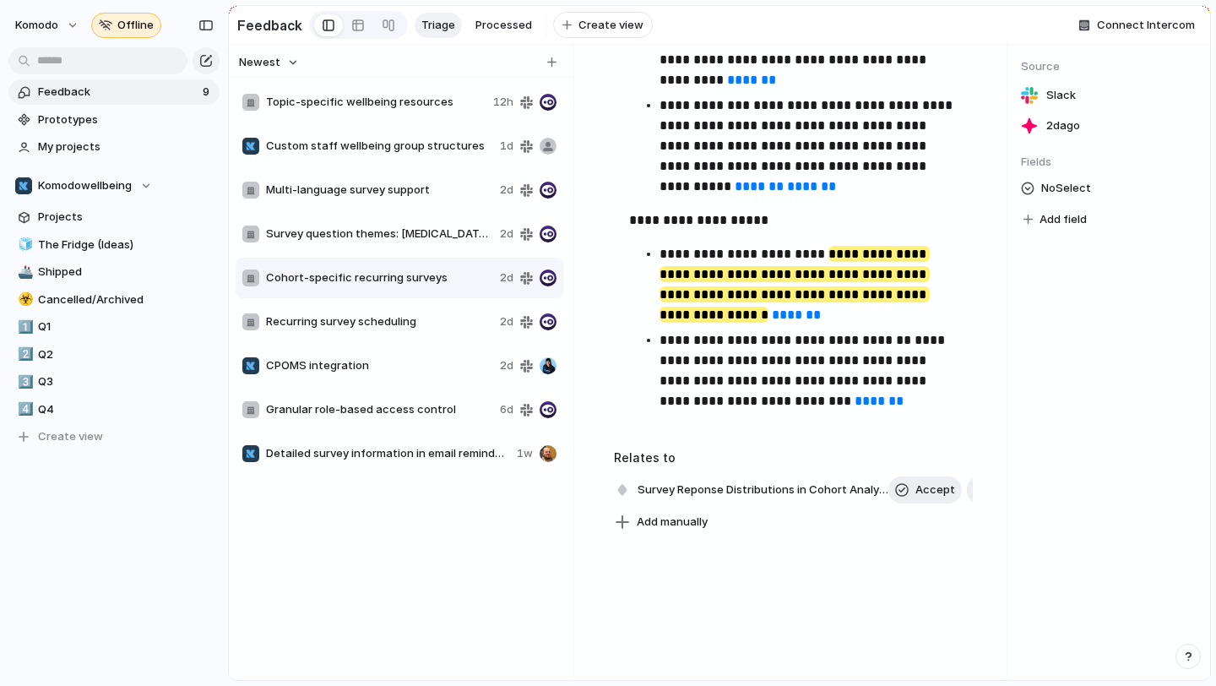
scroll to position [1366, 0]
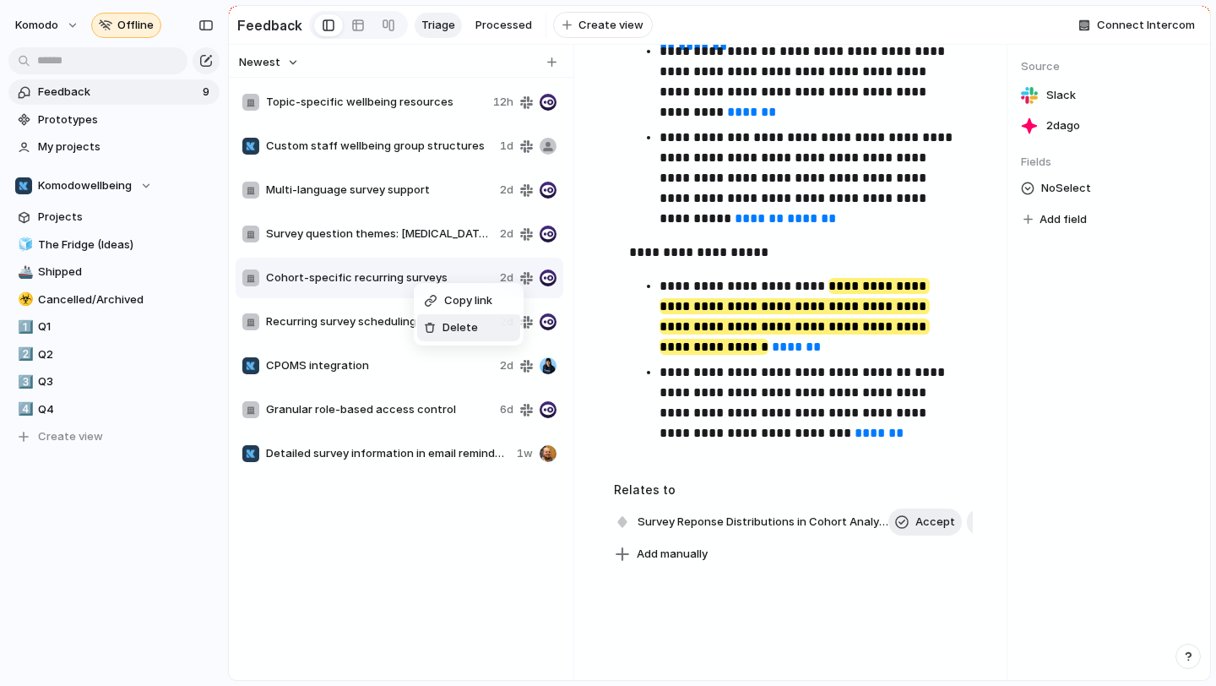
click at [447, 328] on span "Delete" at bounding box center [460, 327] width 35 height 17
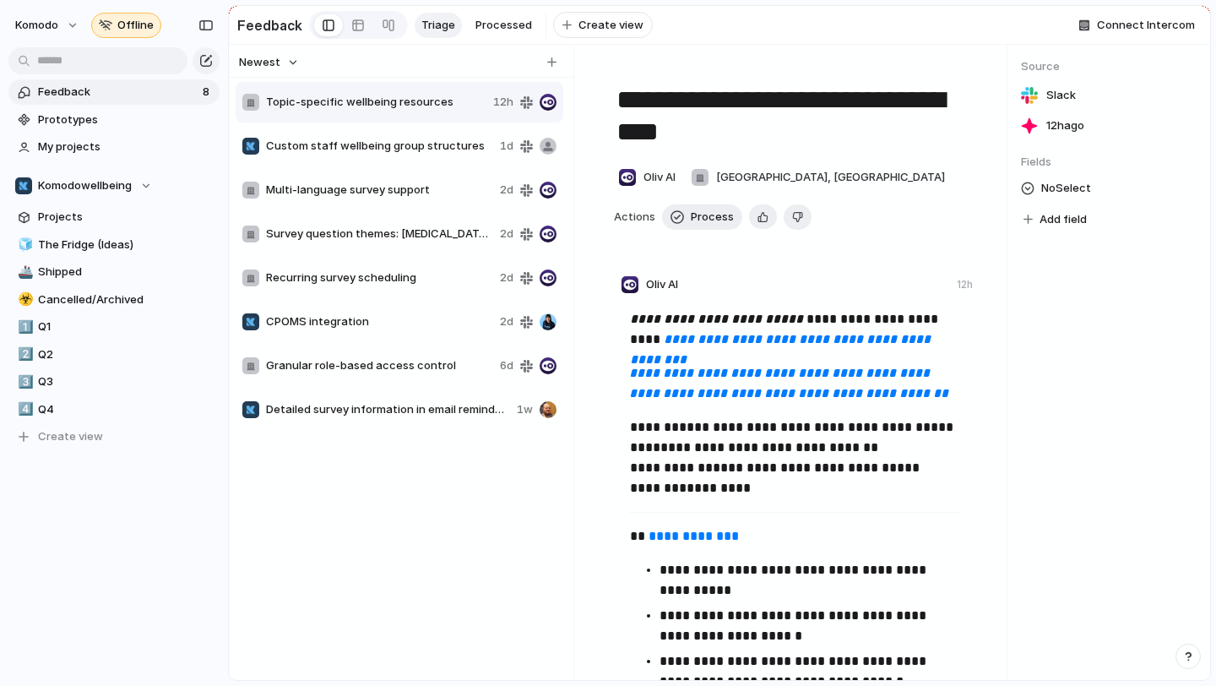
click at [399, 282] on span "Recurring survey scheduling" at bounding box center [379, 277] width 227 height 17
type textarea "**********"
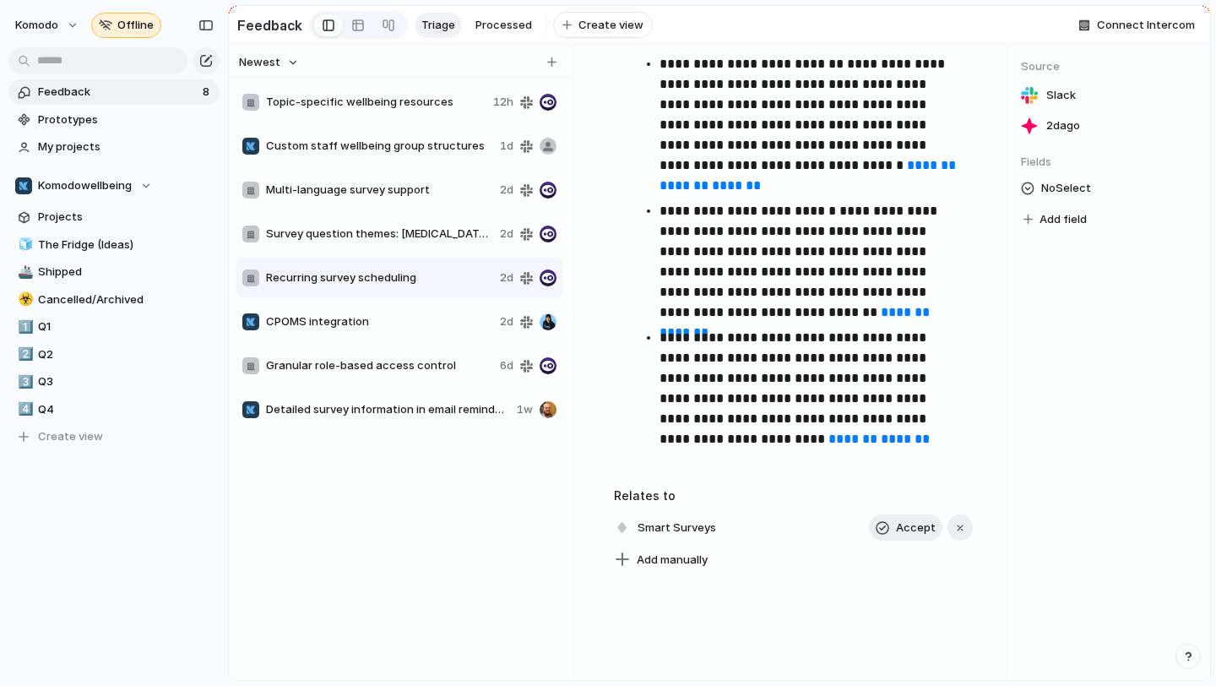
scroll to position [1566, 0]
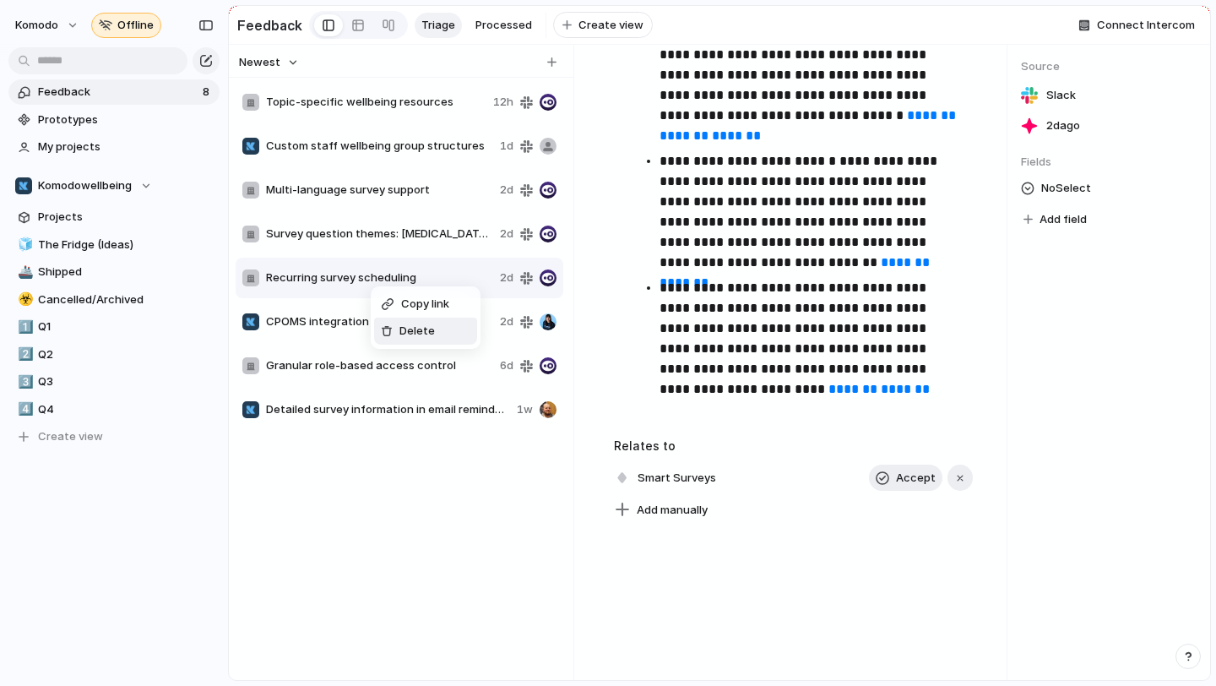
click at [391, 328] on div at bounding box center [387, 331] width 12 height 12
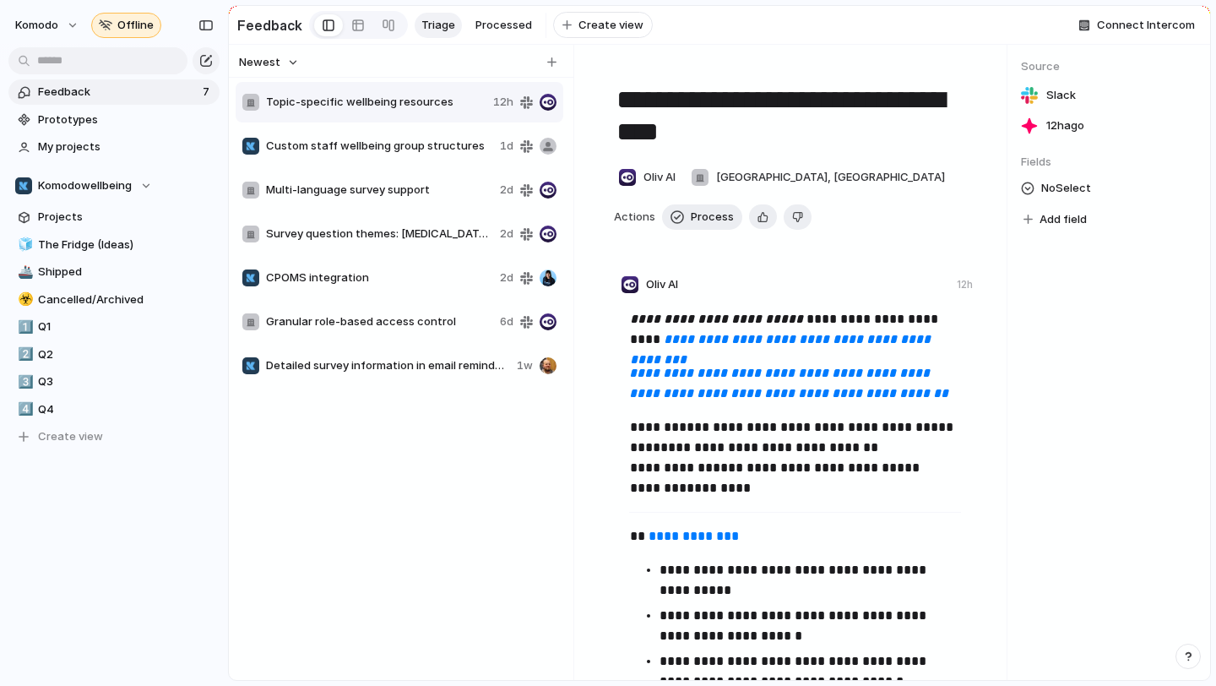
click at [373, 265] on div "CPOMS integration 2d" at bounding box center [400, 278] width 328 height 41
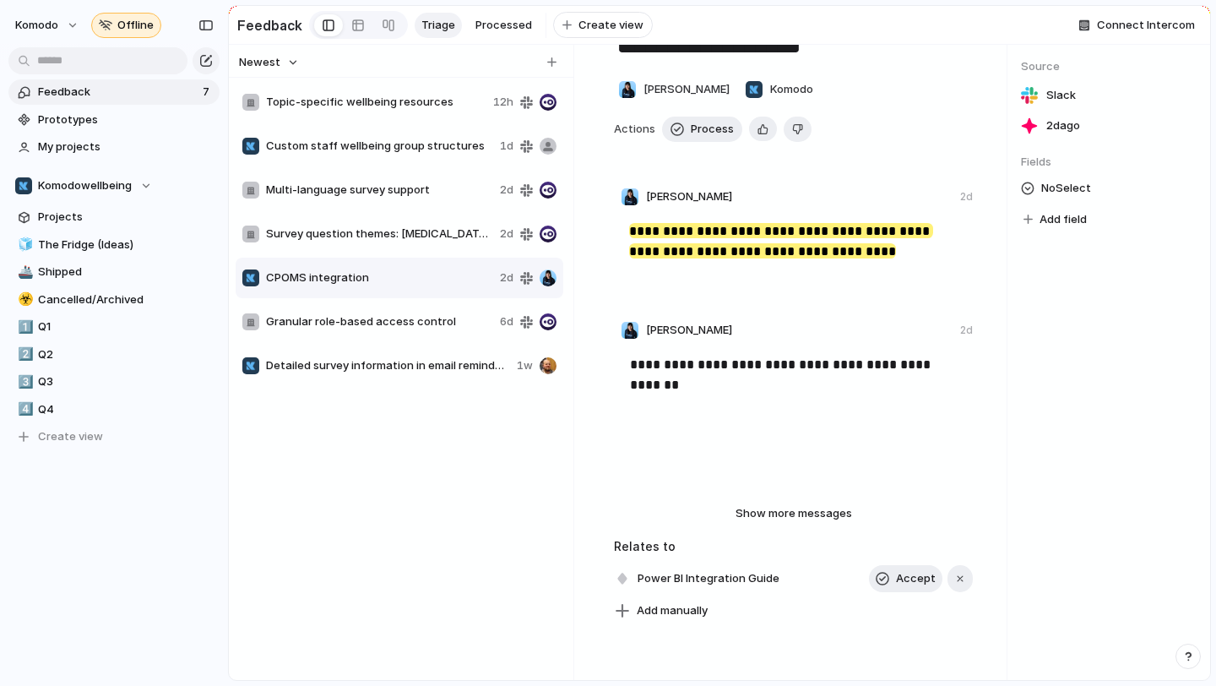
scroll to position [64, 0]
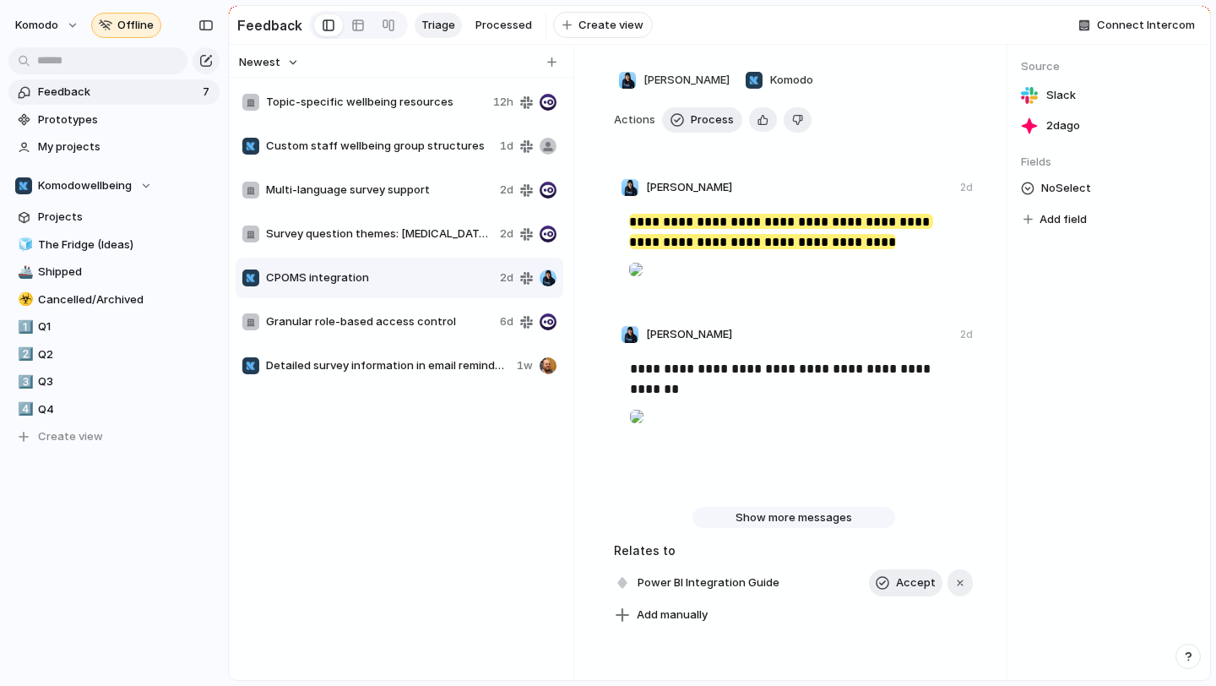
click at [783, 526] on span "Show more messages" at bounding box center [794, 517] width 117 height 17
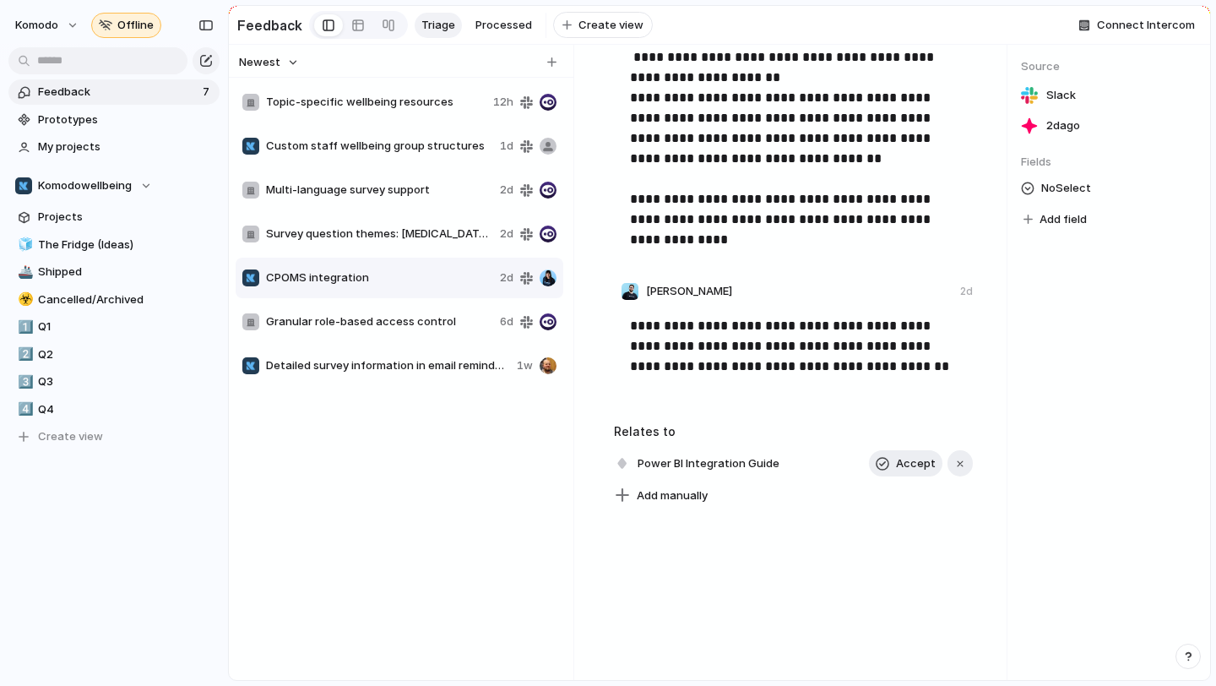
scroll to position [718, 0]
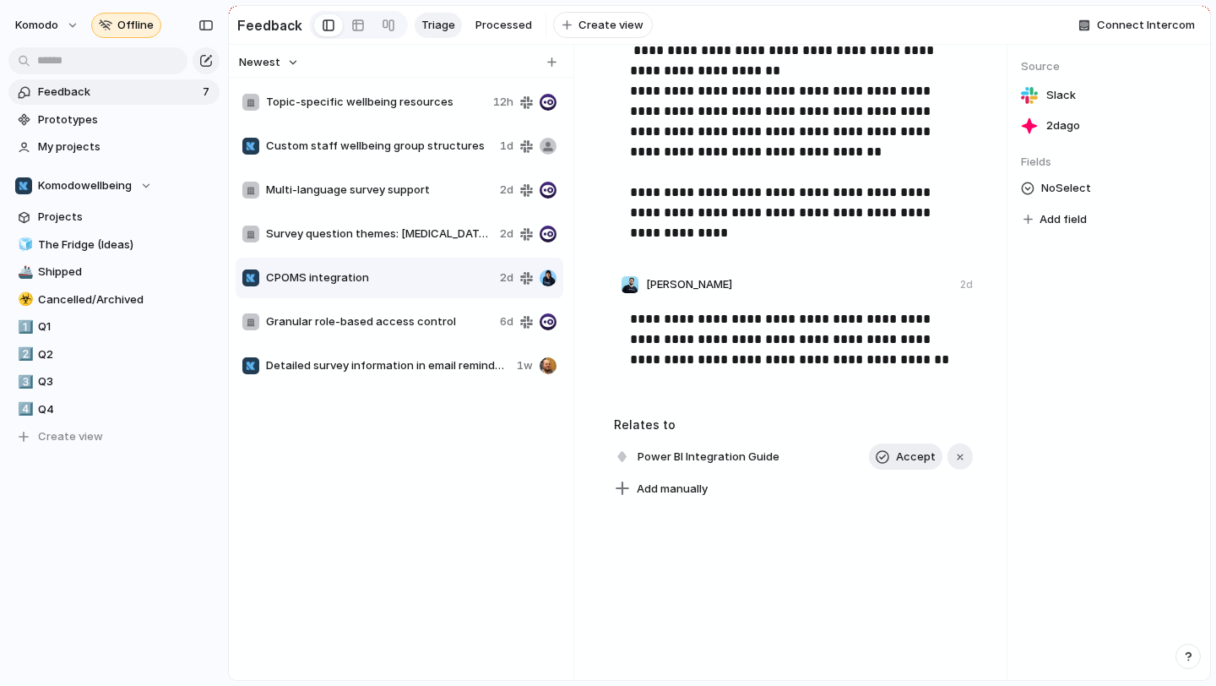
click at [437, 324] on span "Granular role-based access control" at bounding box center [379, 321] width 227 height 17
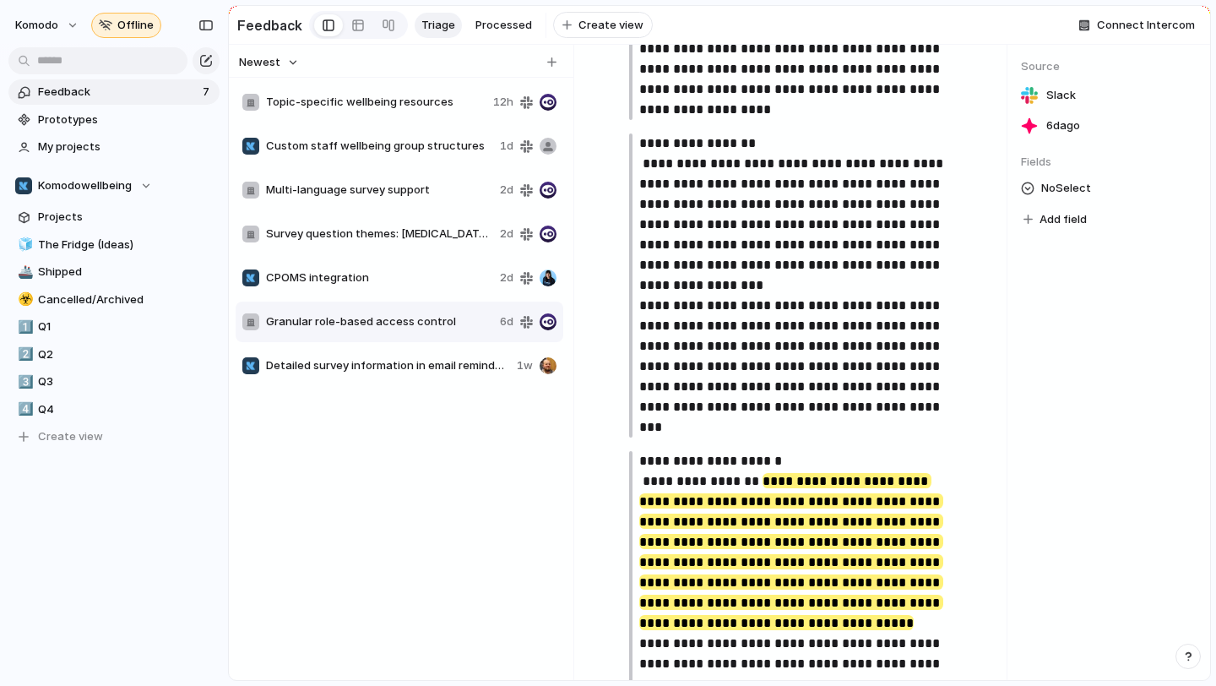
type textarea "**********"
